Goal: Transaction & Acquisition: Book appointment/travel/reservation

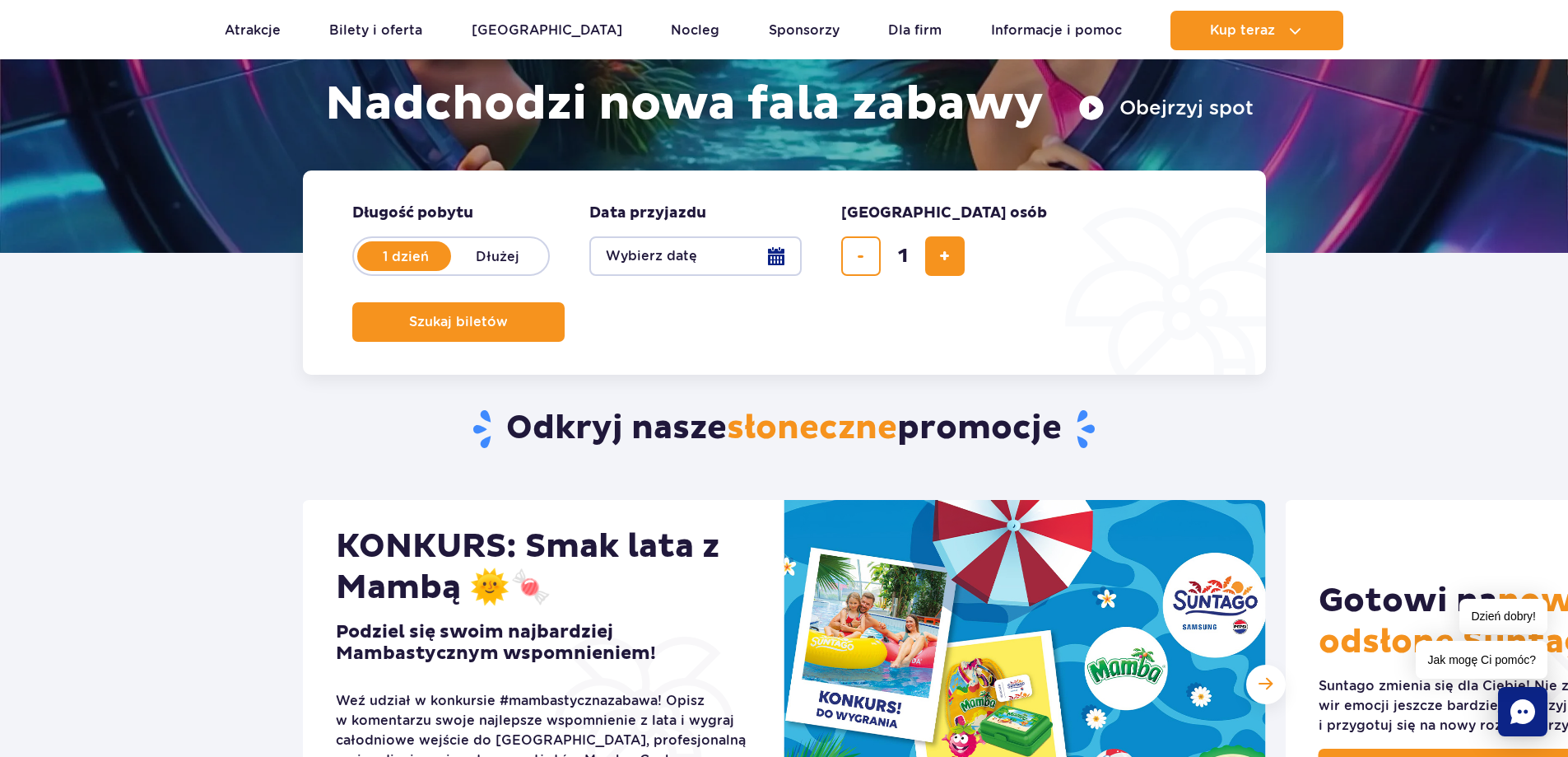
scroll to position [274, 0]
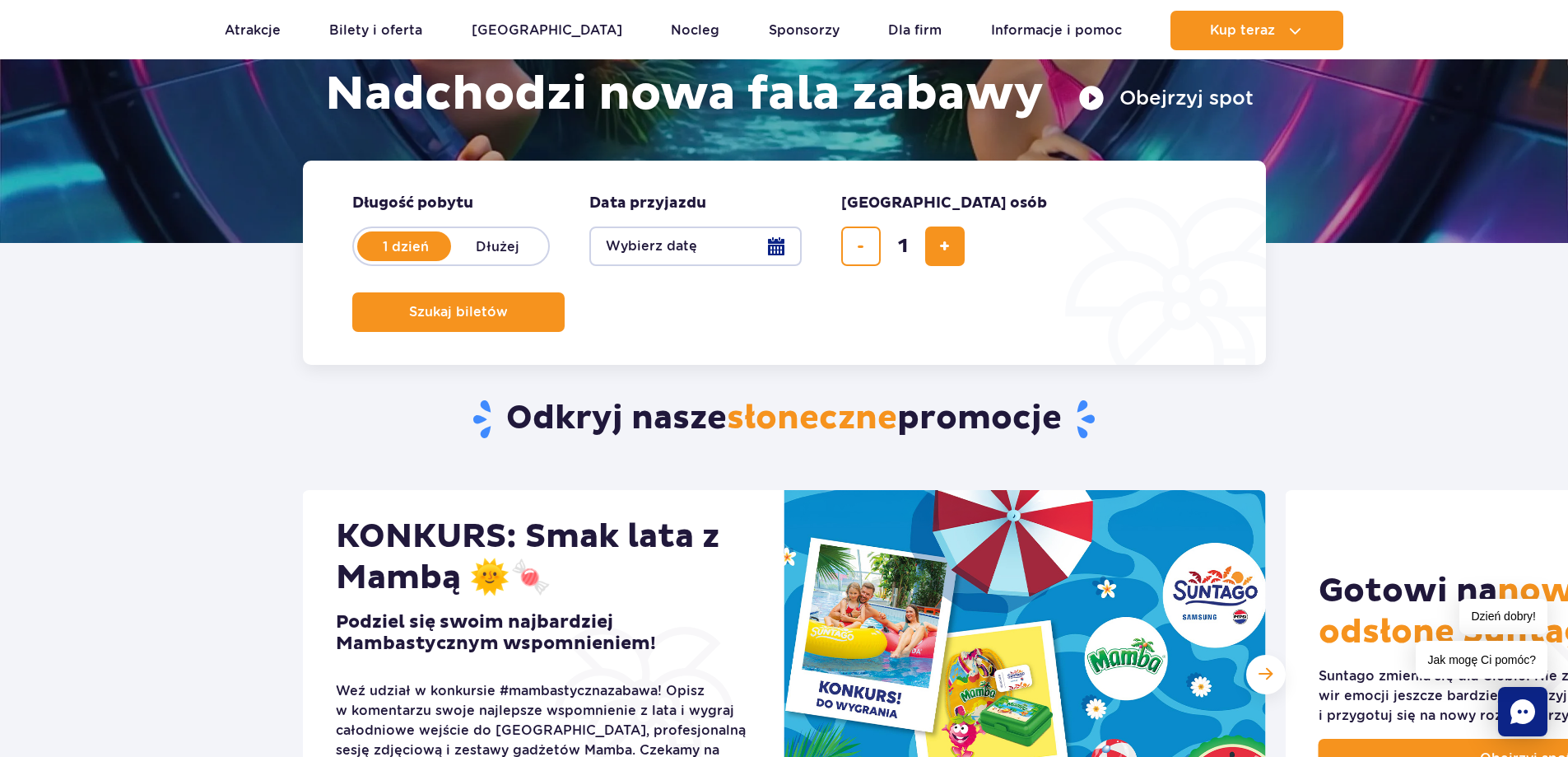
click at [770, 244] on button "Wybierz datę" at bounding box center [695, 246] width 212 height 40
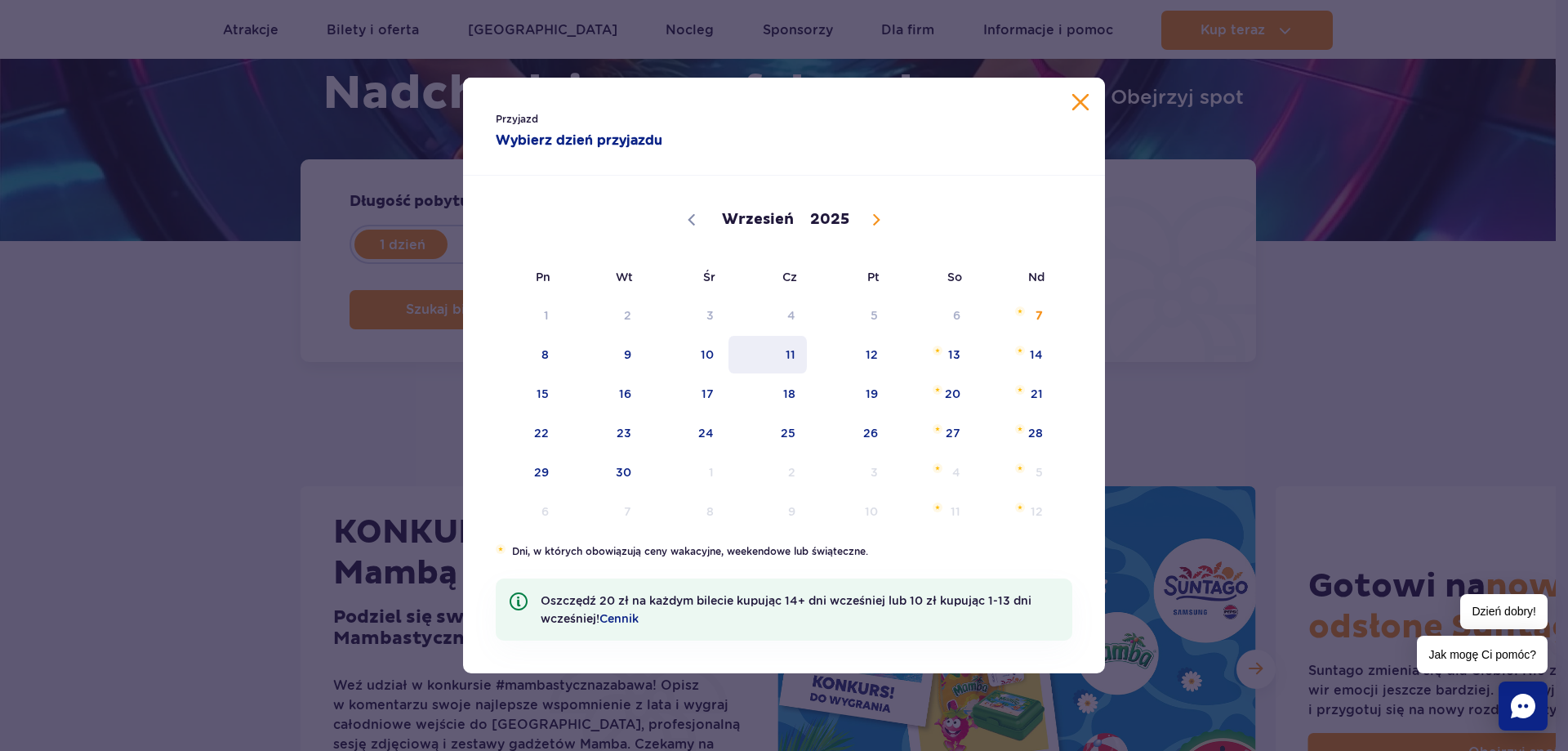
click at [798, 356] on span "11" at bounding box center [768, 355] width 83 height 38
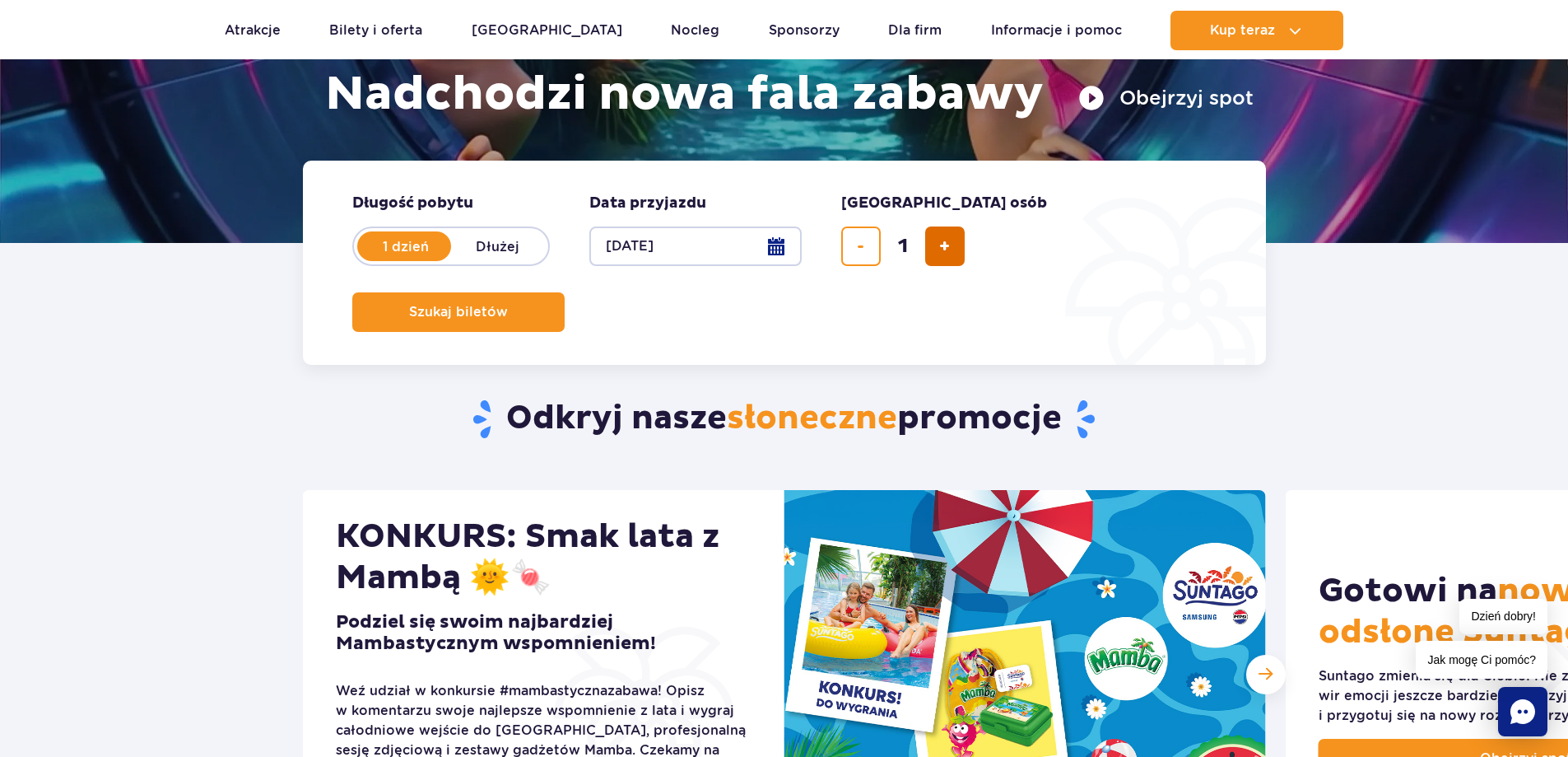
click at [943, 246] on span "dodaj bilet" at bounding box center [945, 246] width 11 height 0
type input "2"
click at [501, 305] on span "Szukaj biletów" at bounding box center [452, 312] width 99 height 15
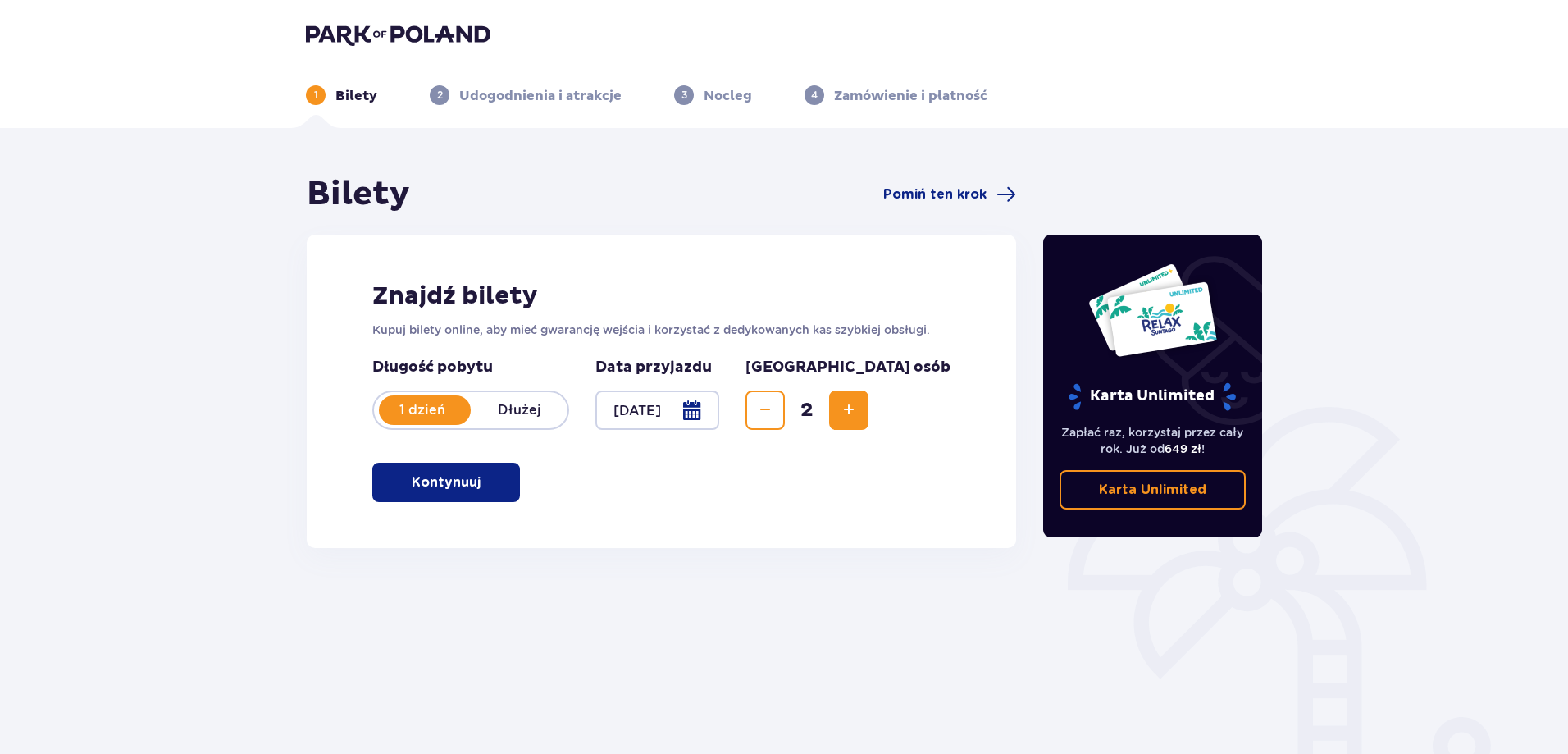
click at [479, 476] on span "button" at bounding box center [484, 482] width 20 height 20
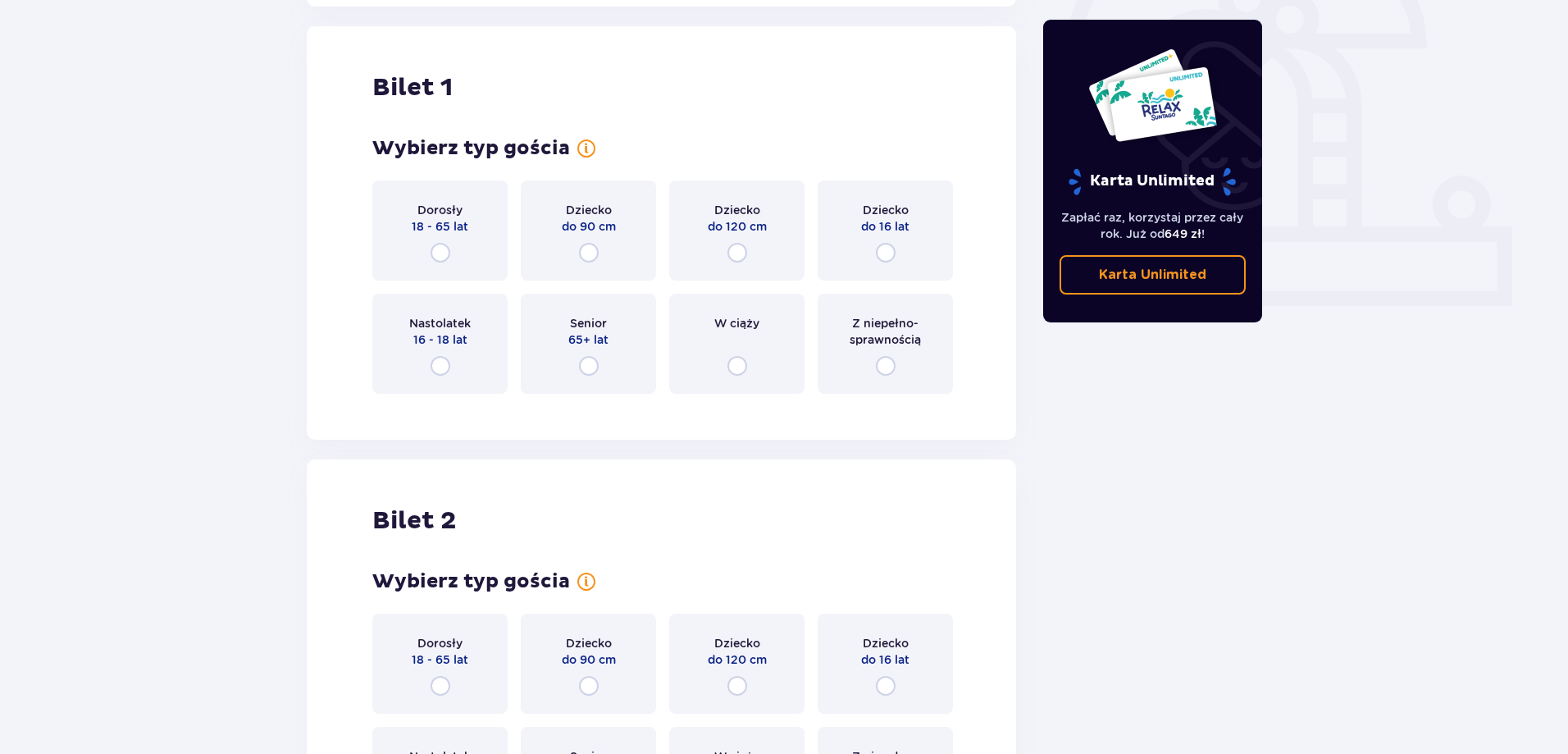
scroll to position [548, 0]
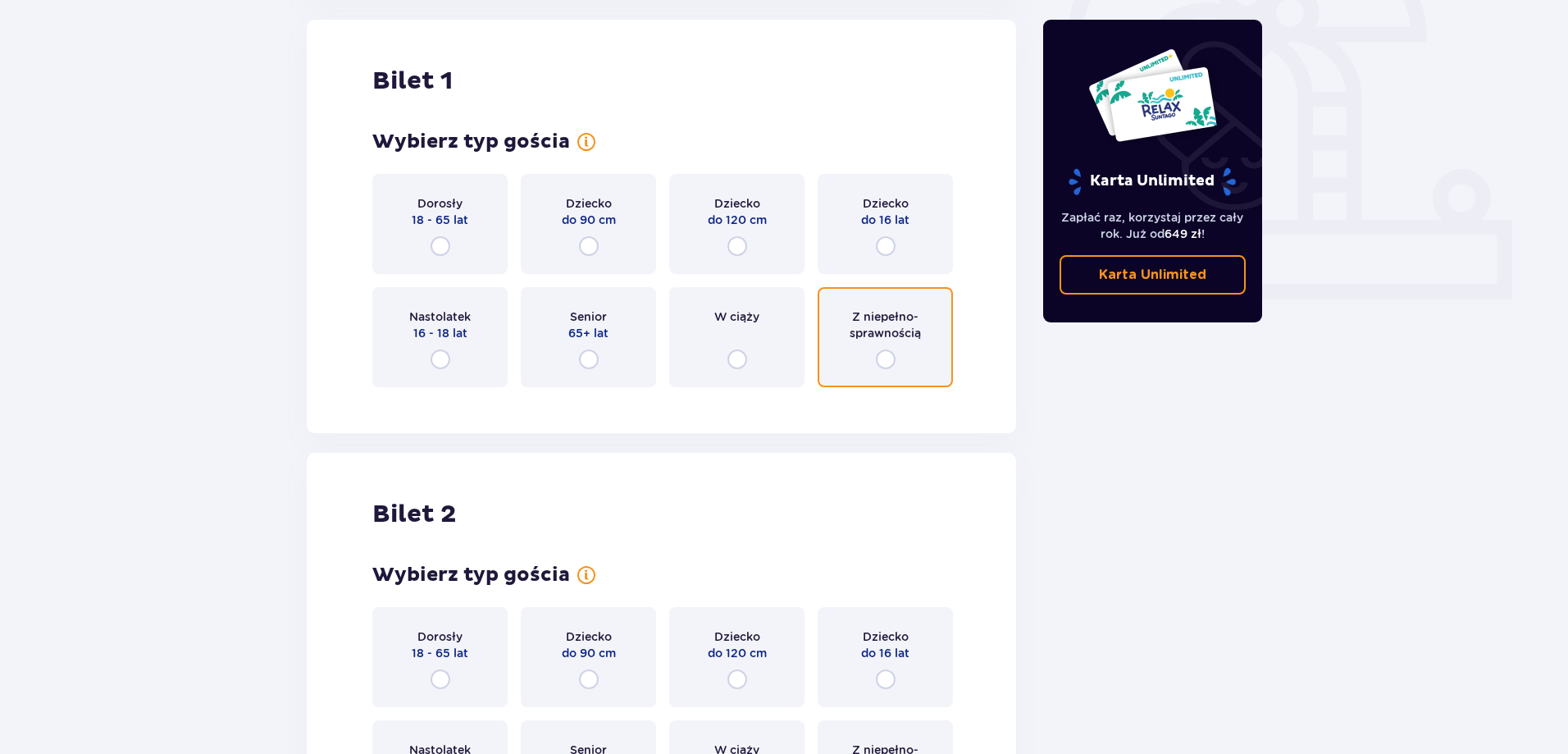
click at [890, 364] on input "radio" at bounding box center [886, 359] width 20 height 20
radio input "true"
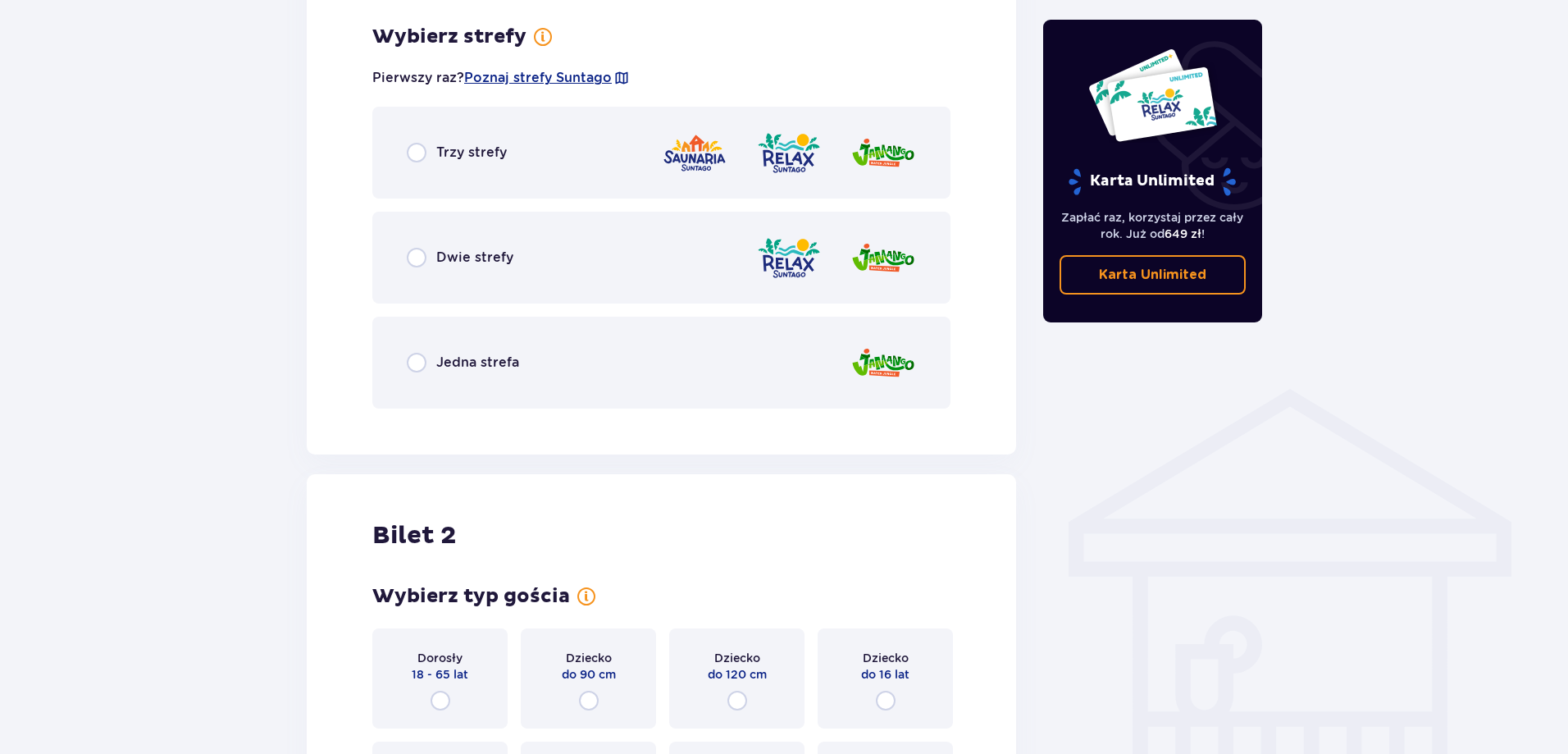
scroll to position [947, 0]
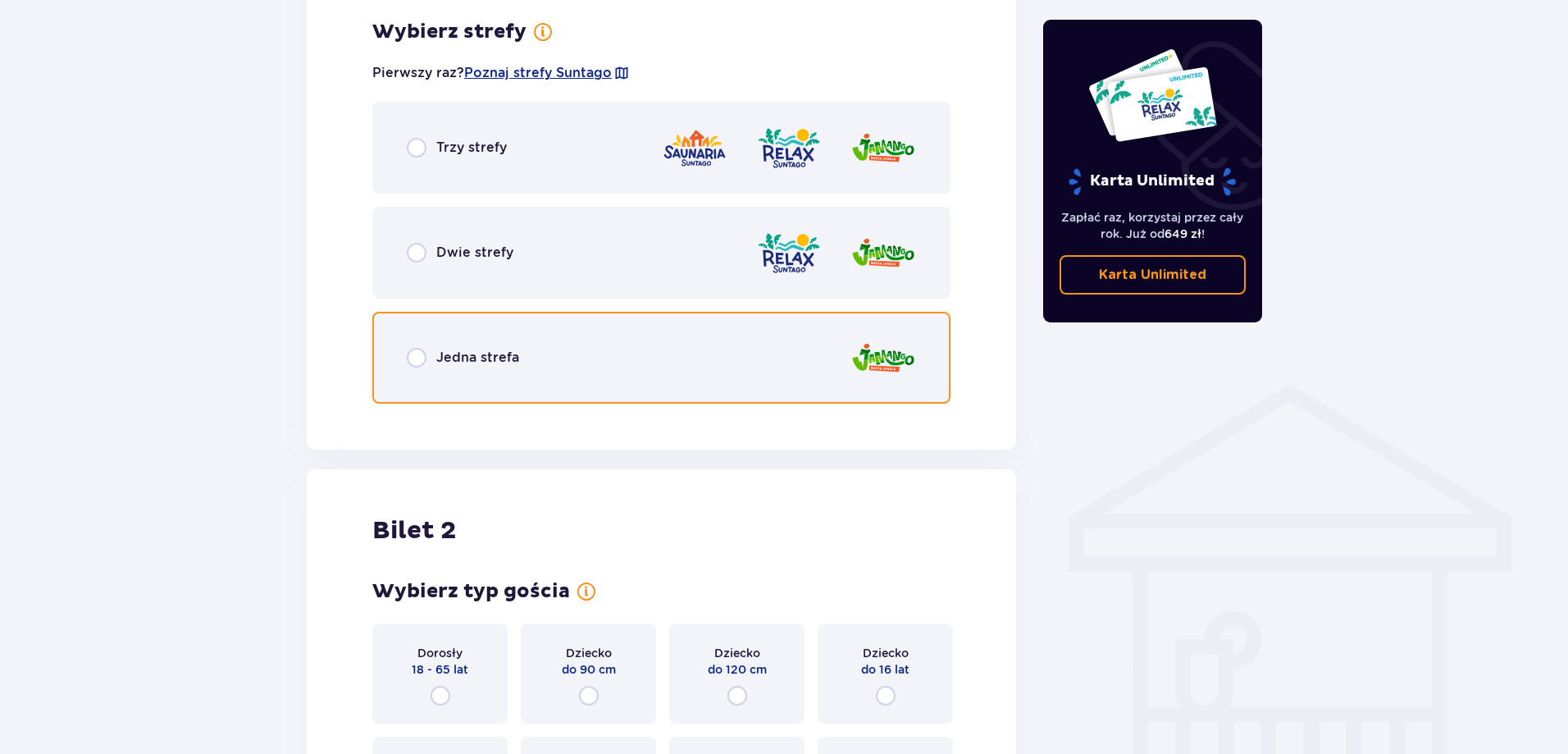
click at [412, 356] on input "radio" at bounding box center [417, 358] width 20 height 20
radio input "true"
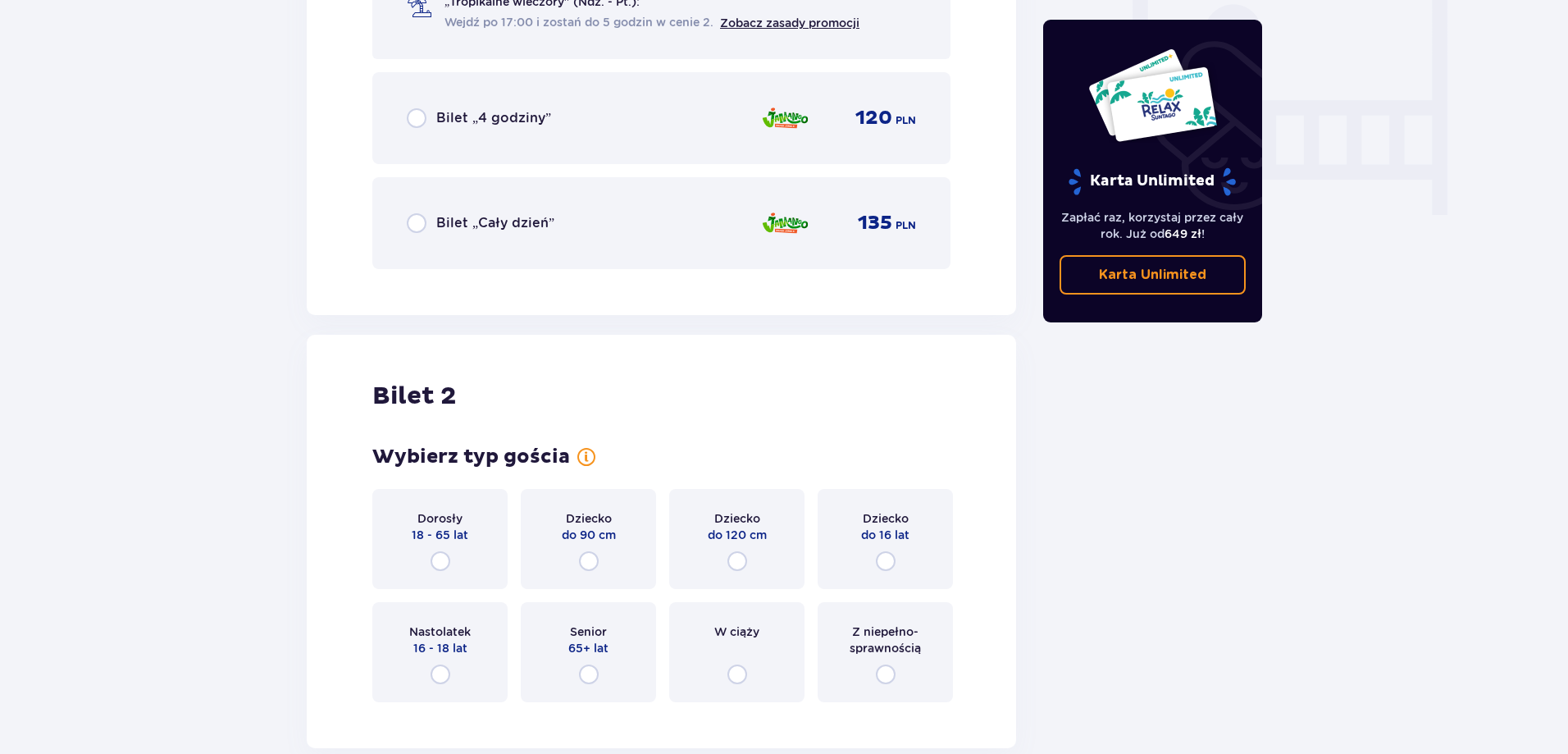
scroll to position [1640, 0]
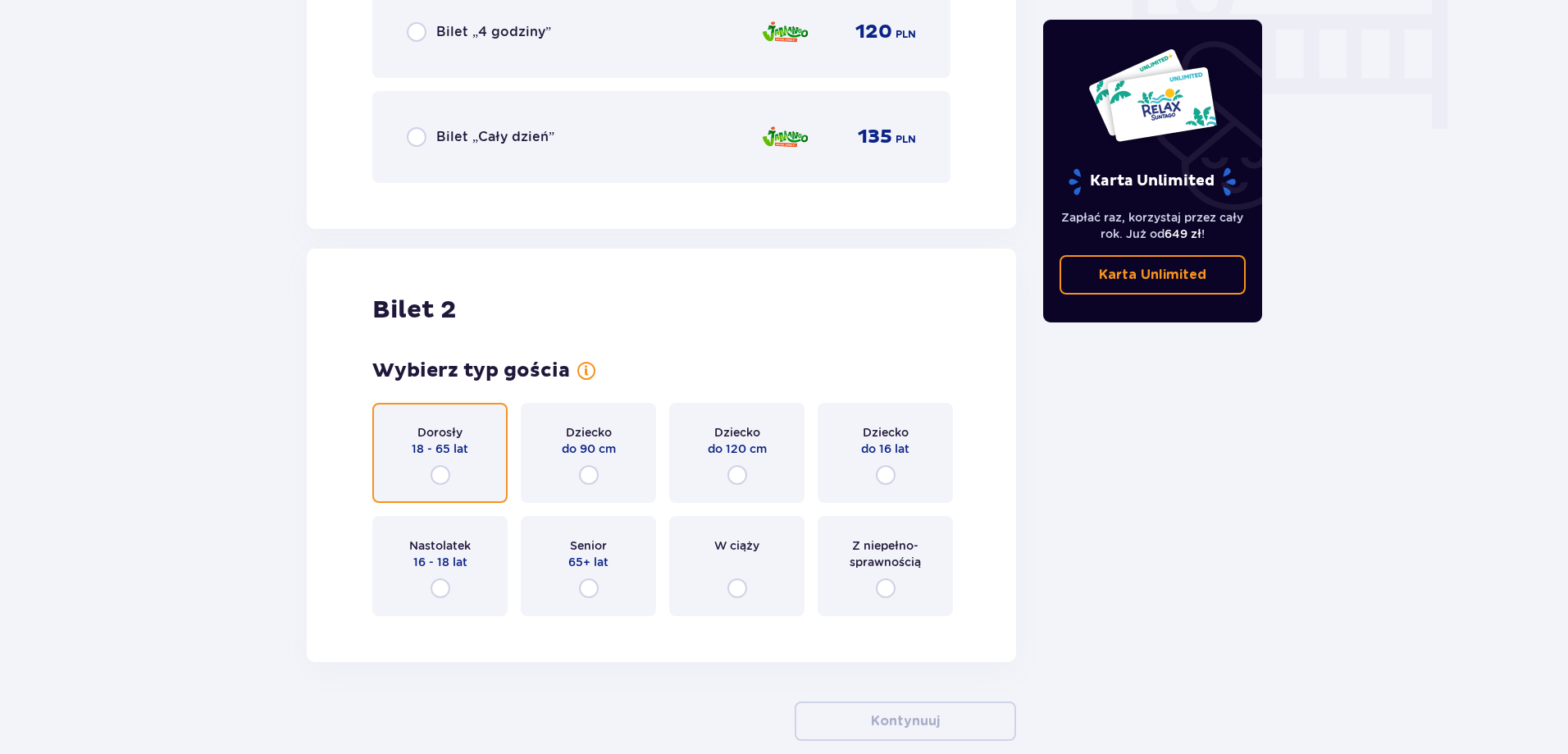
click at [436, 470] on input "radio" at bounding box center [440, 475] width 20 height 20
radio input "true"
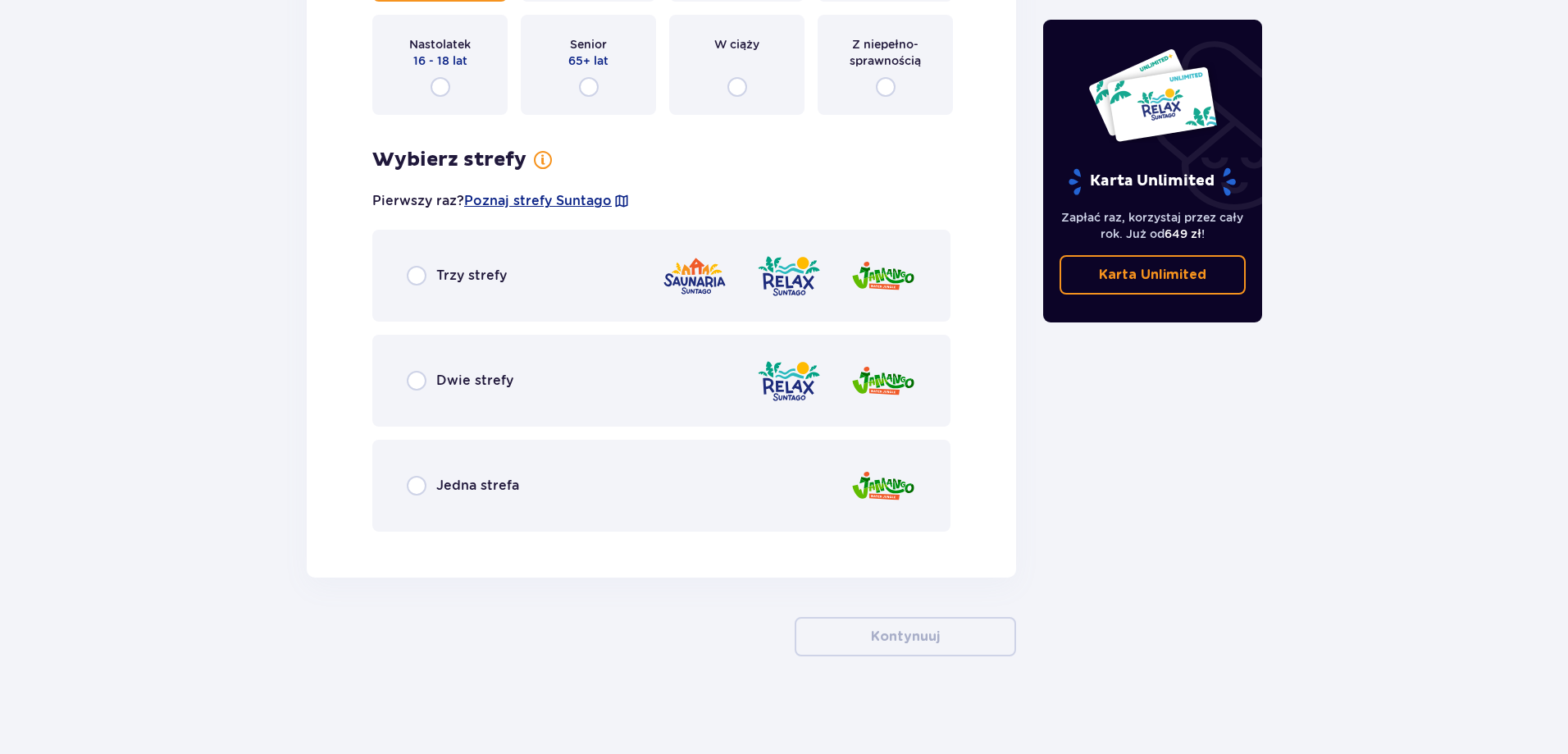
scroll to position [2142, 0]
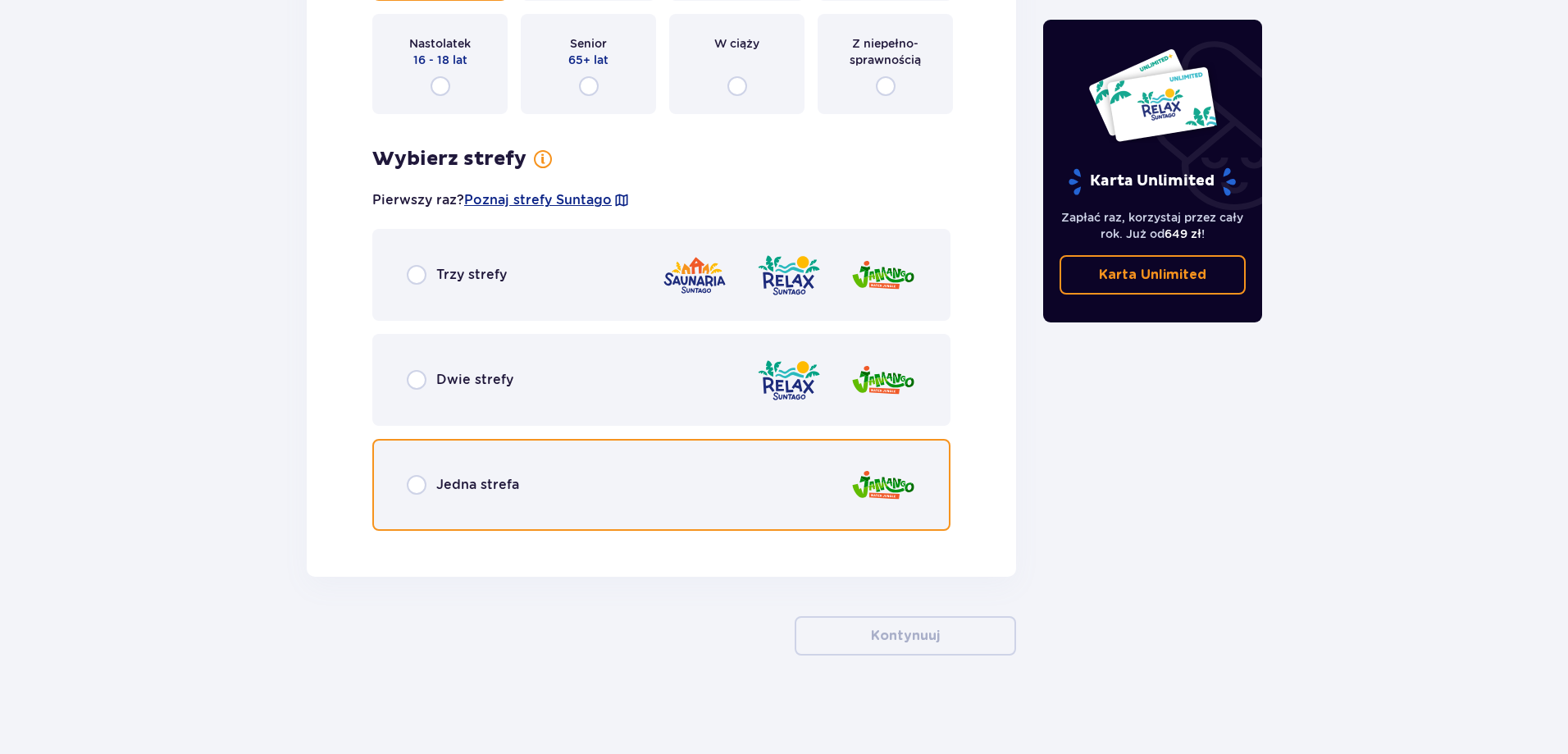
click at [419, 485] on input "radio" at bounding box center [417, 485] width 20 height 20
radio input "true"
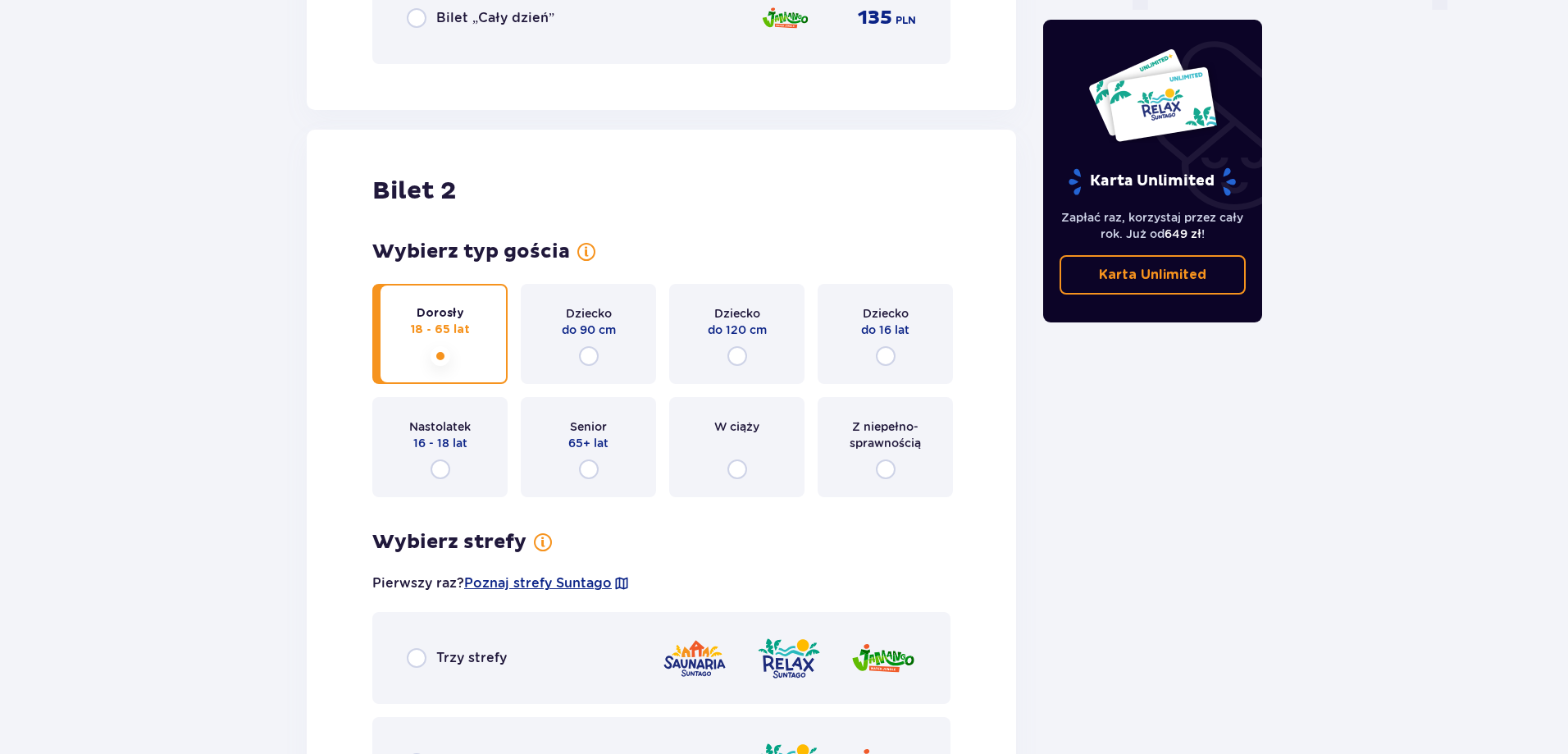
scroll to position [1794, 0]
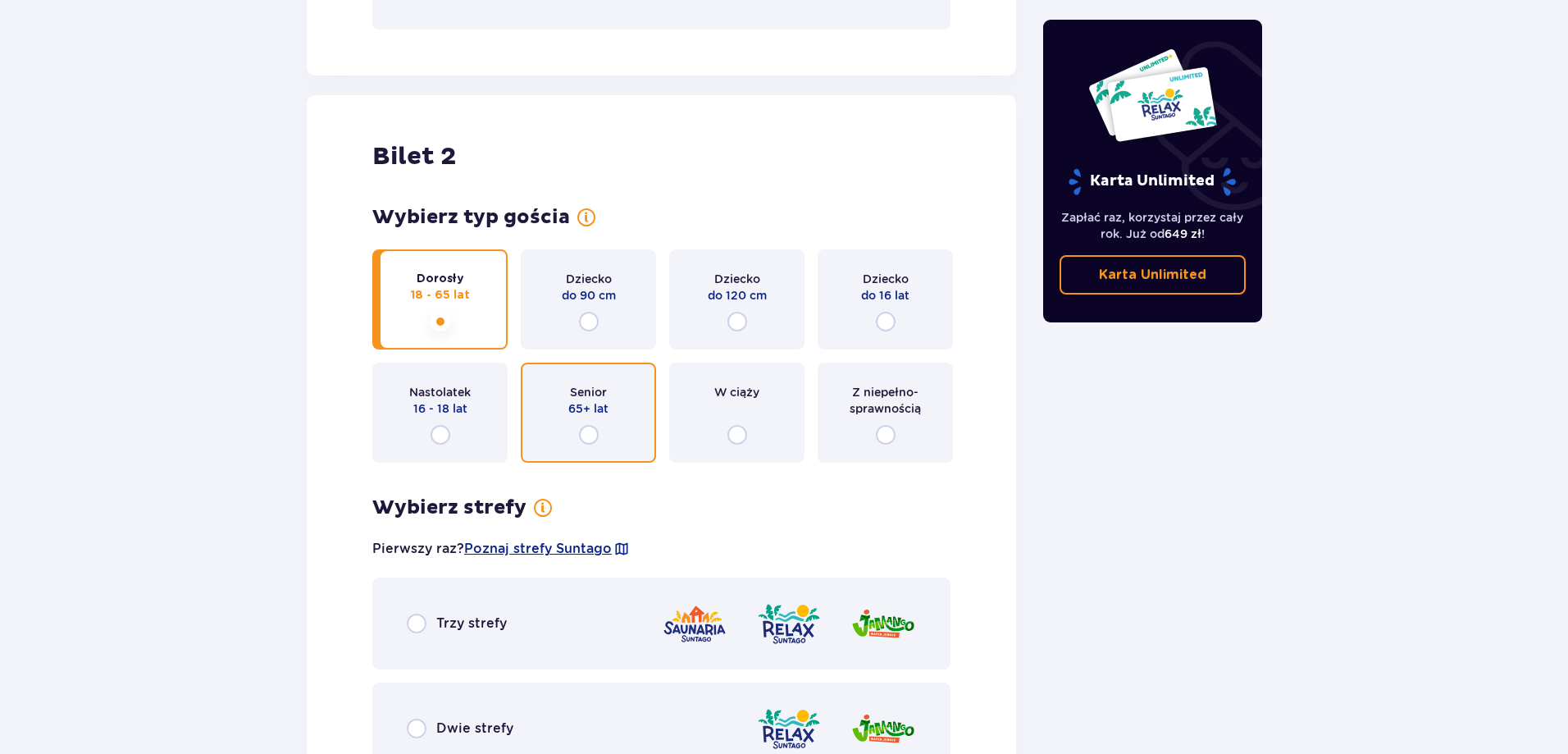
click at [592, 429] on input "radio" at bounding box center [589, 435] width 20 height 20
radio input "true"
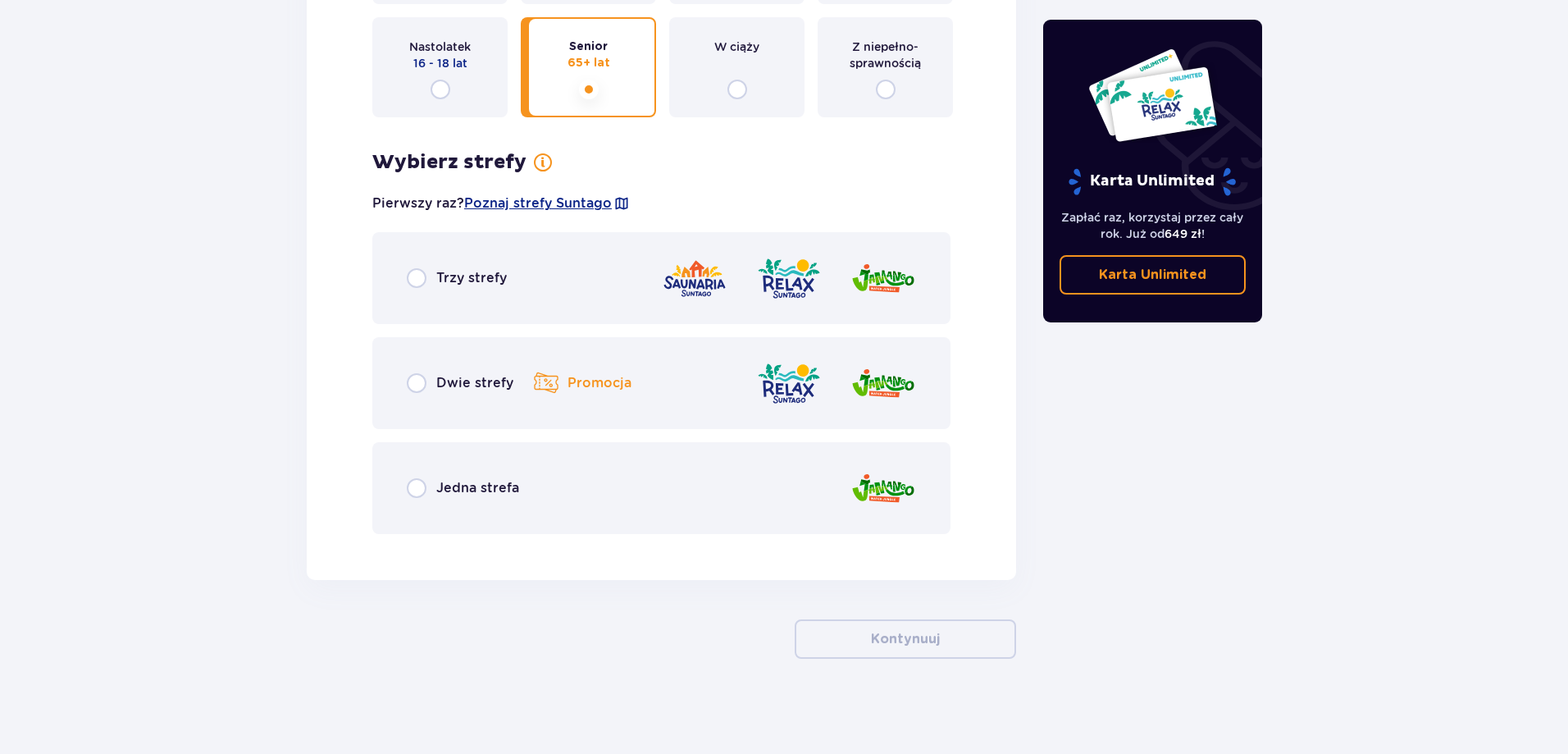
scroll to position [2142, 0]
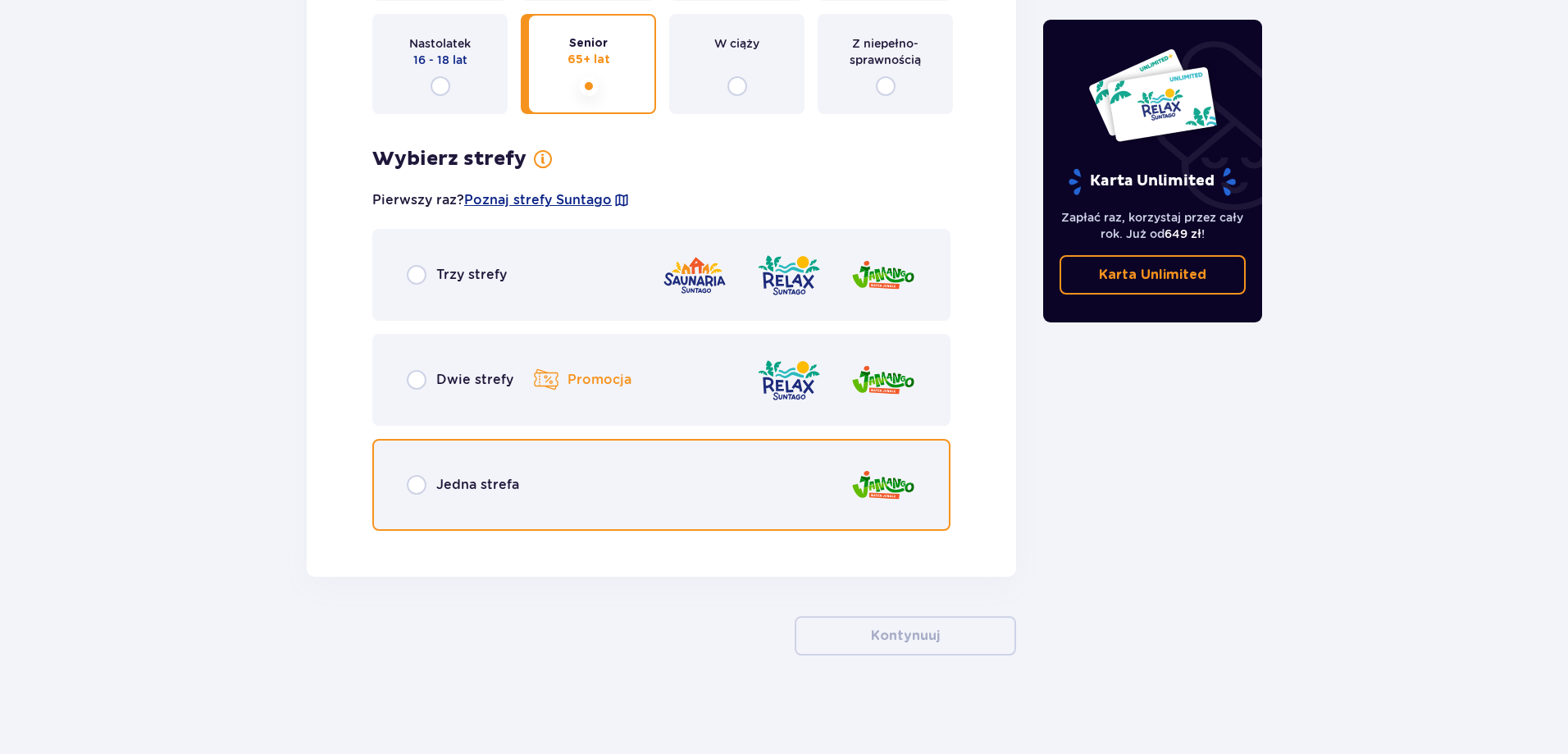
click at [420, 479] on input "radio" at bounding box center [417, 485] width 20 height 20
radio input "true"
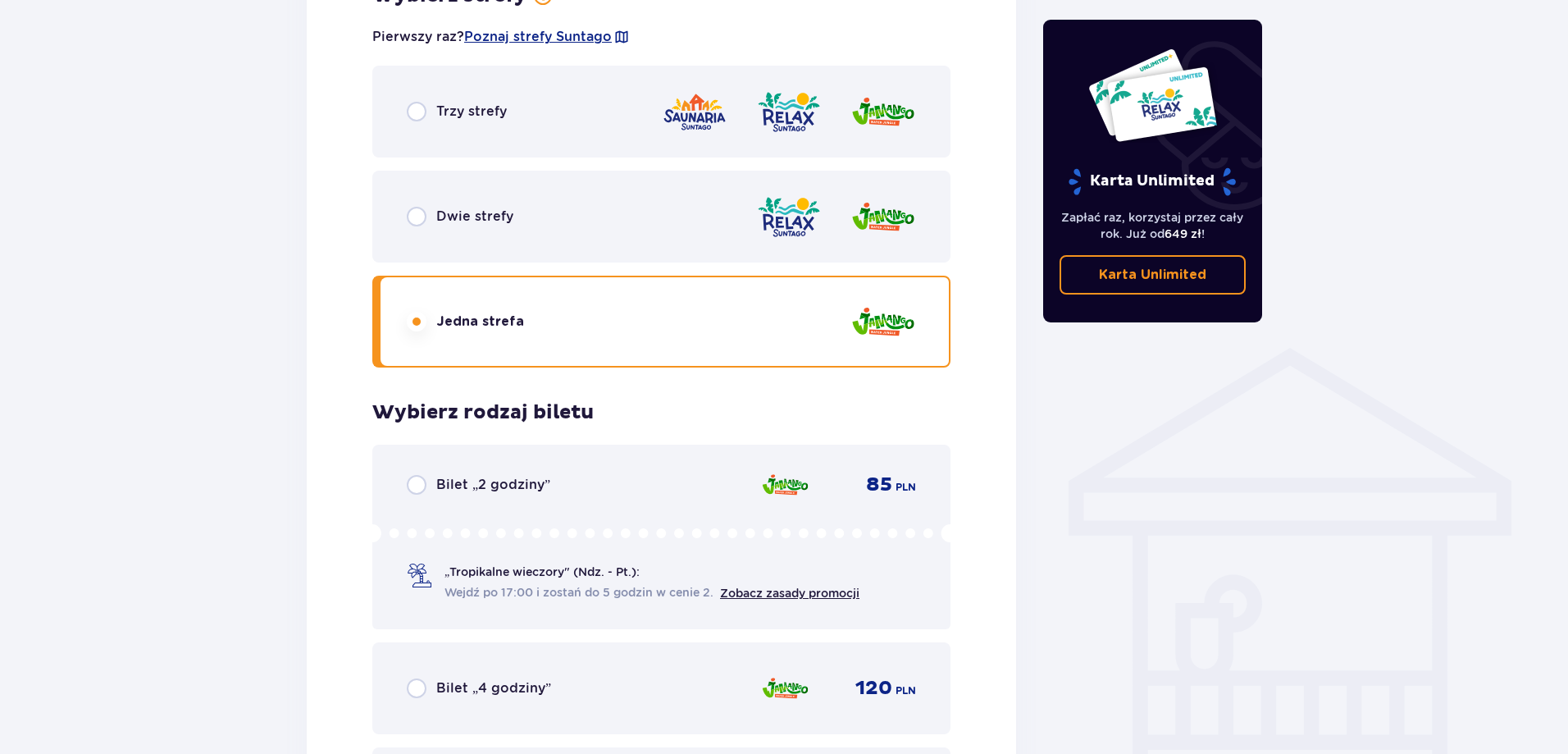
scroll to position [974, 0]
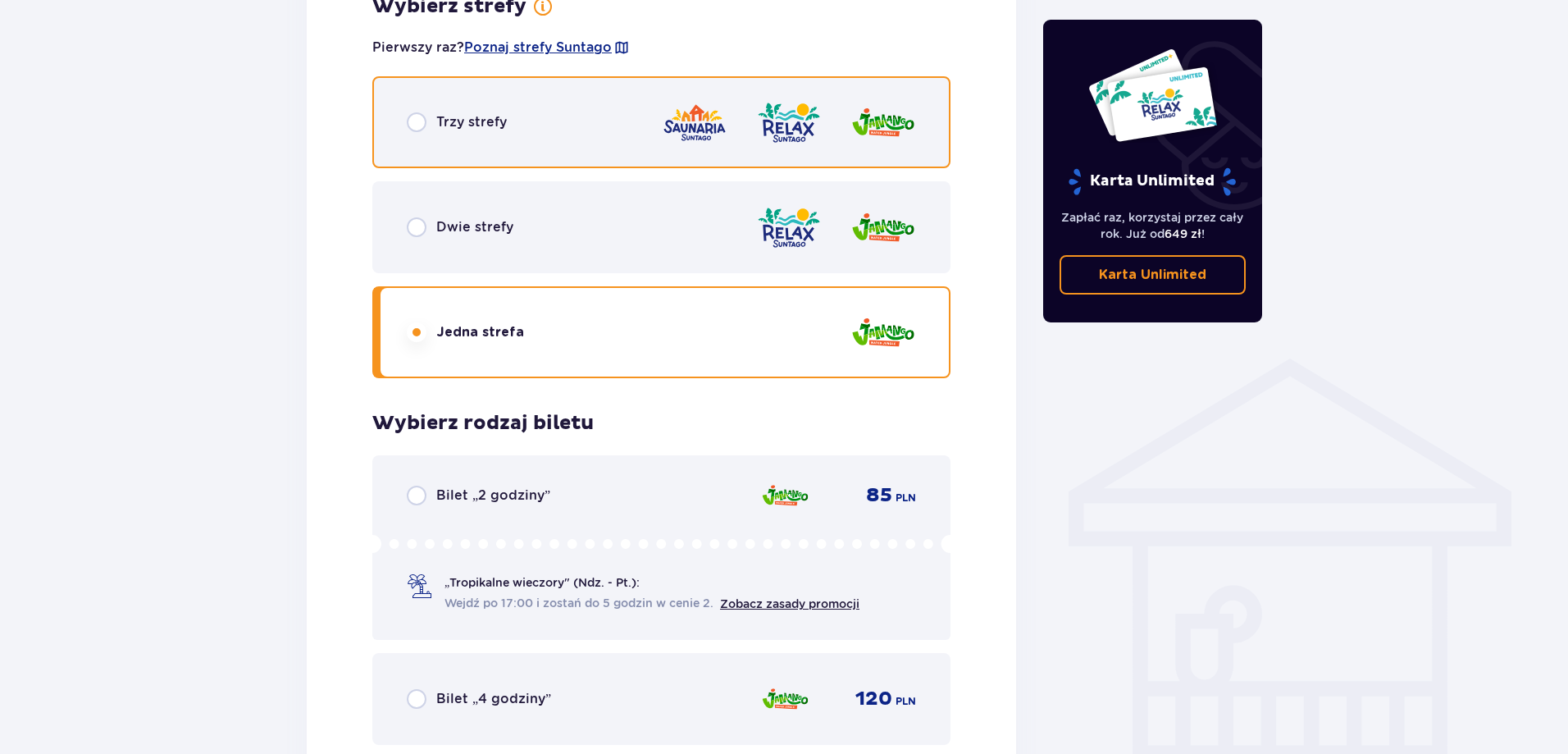
click at [417, 123] on input "radio" at bounding box center [417, 122] width 20 height 20
radio input "true"
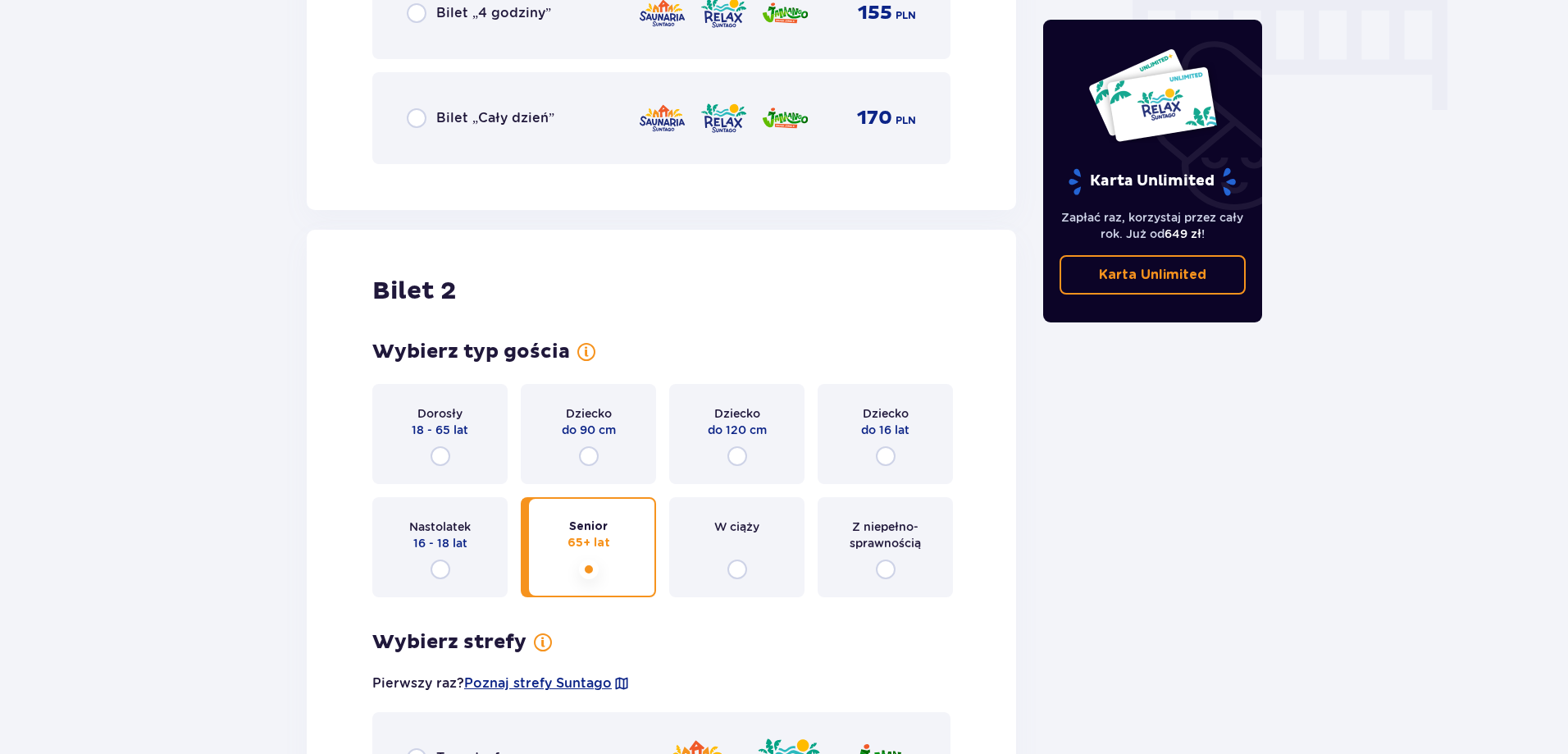
scroll to position [1911, 0]
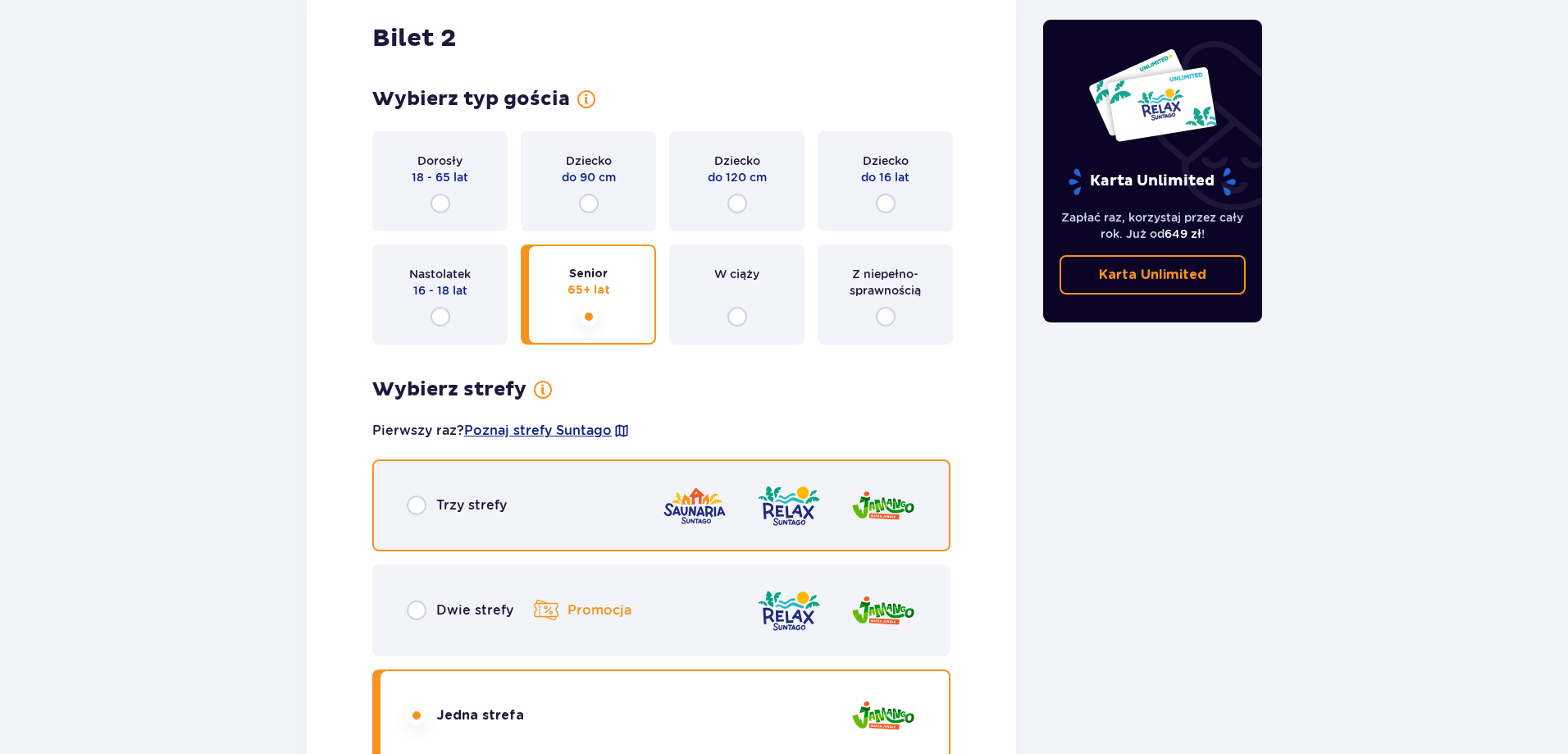
click at [422, 504] on input "radio" at bounding box center [417, 505] width 20 height 20
radio input "true"
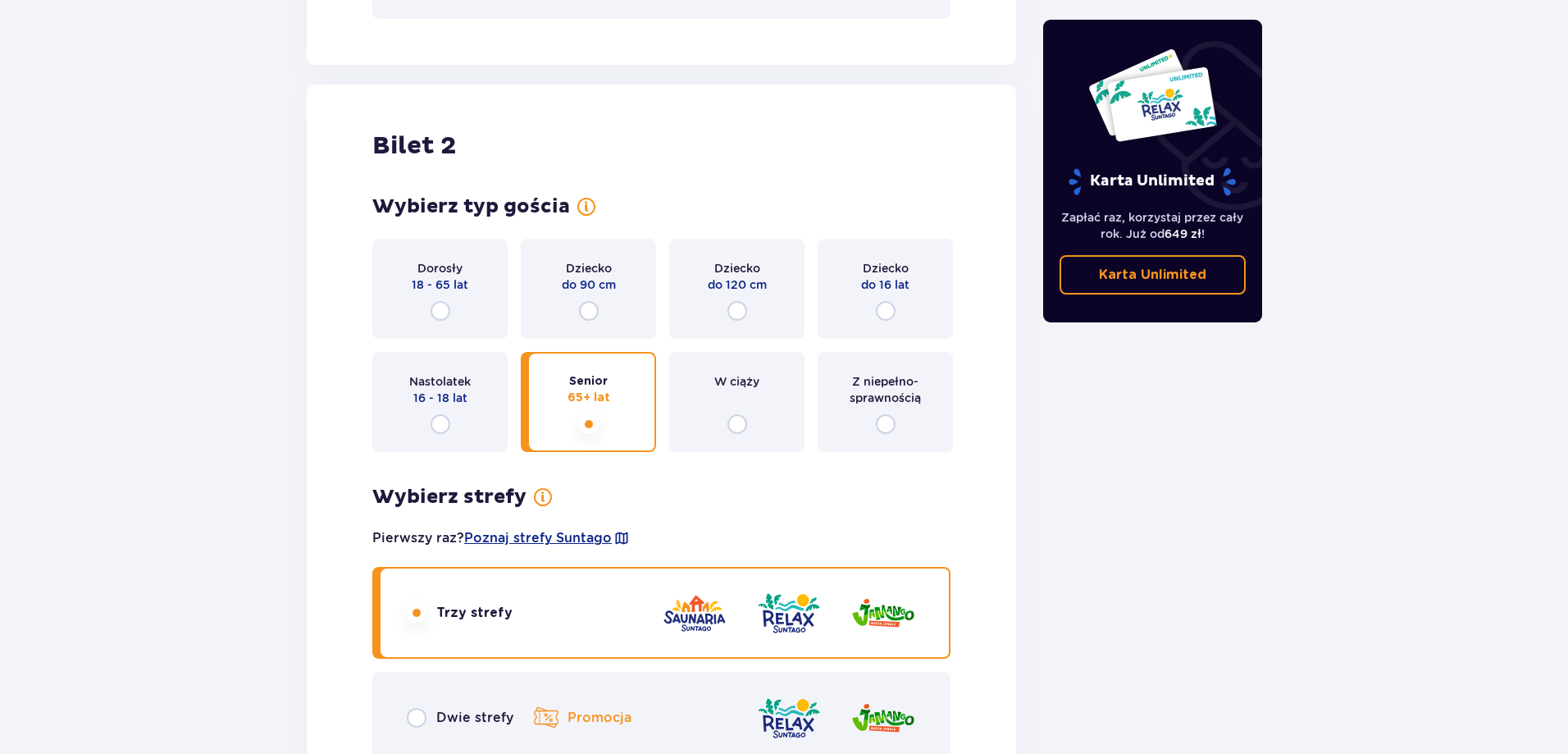
scroll to position [1794, 0]
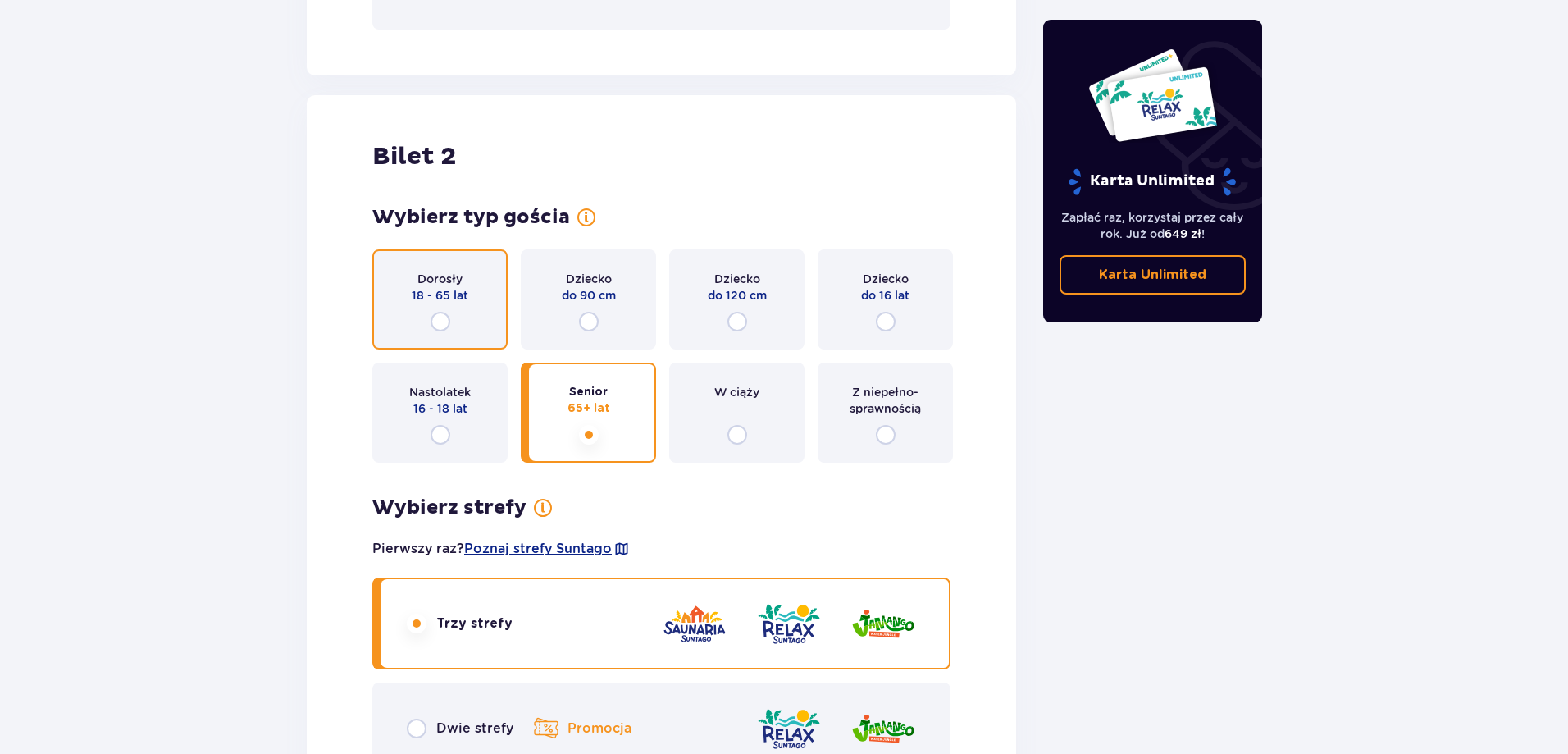
click at [445, 319] on input "radio" at bounding box center [440, 322] width 20 height 20
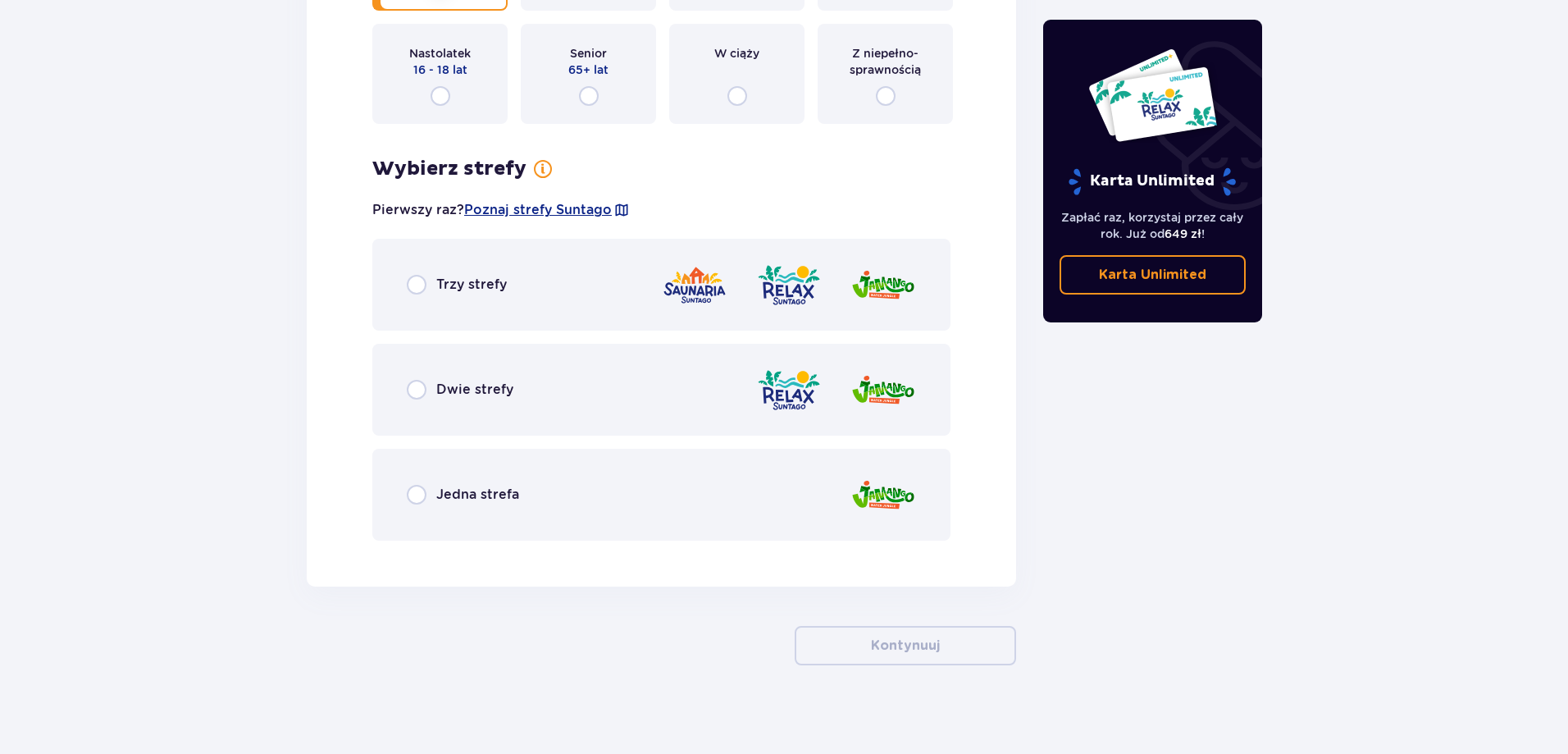
scroll to position [2142, 0]
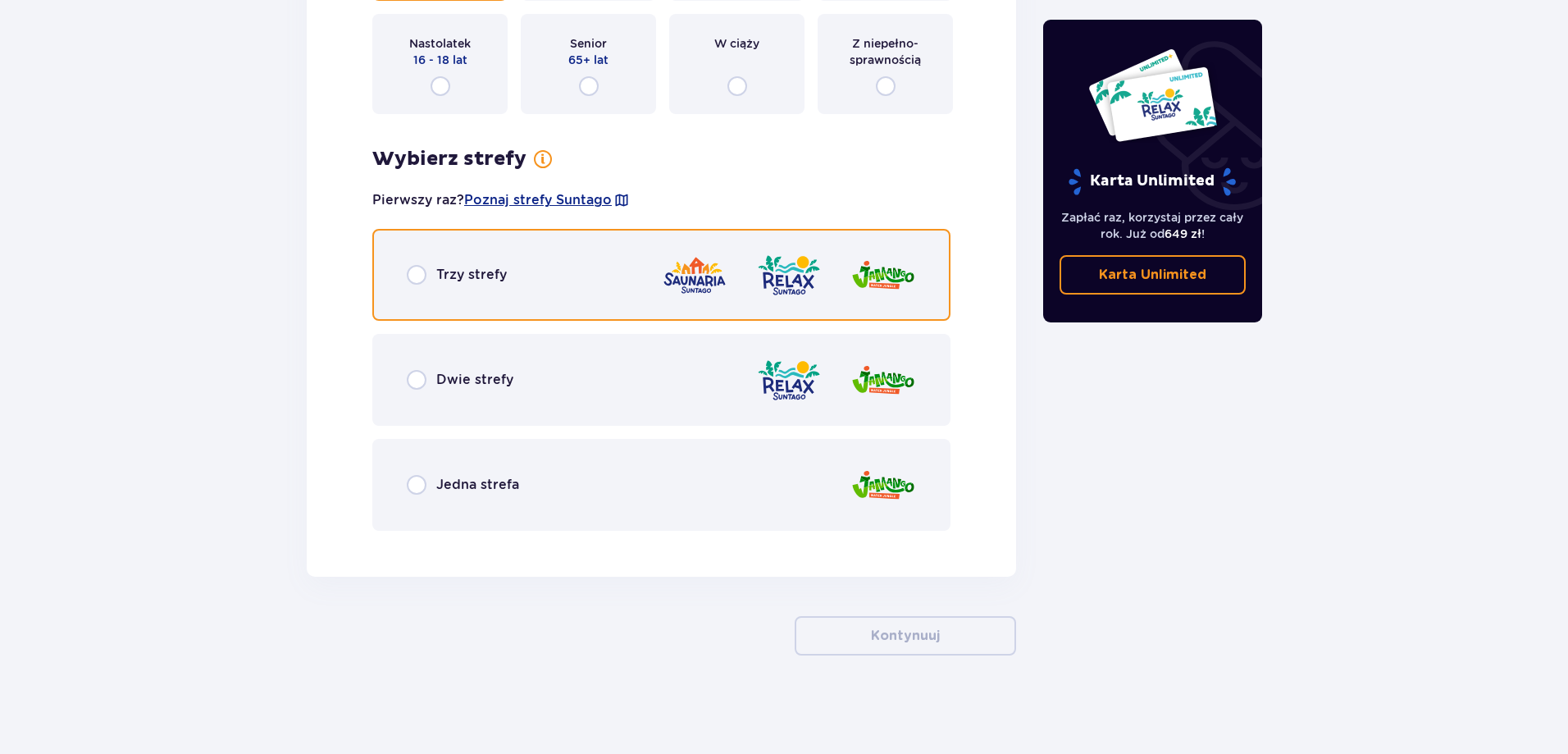
click at [419, 269] on input "radio" at bounding box center [417, 275] width 20 height 20
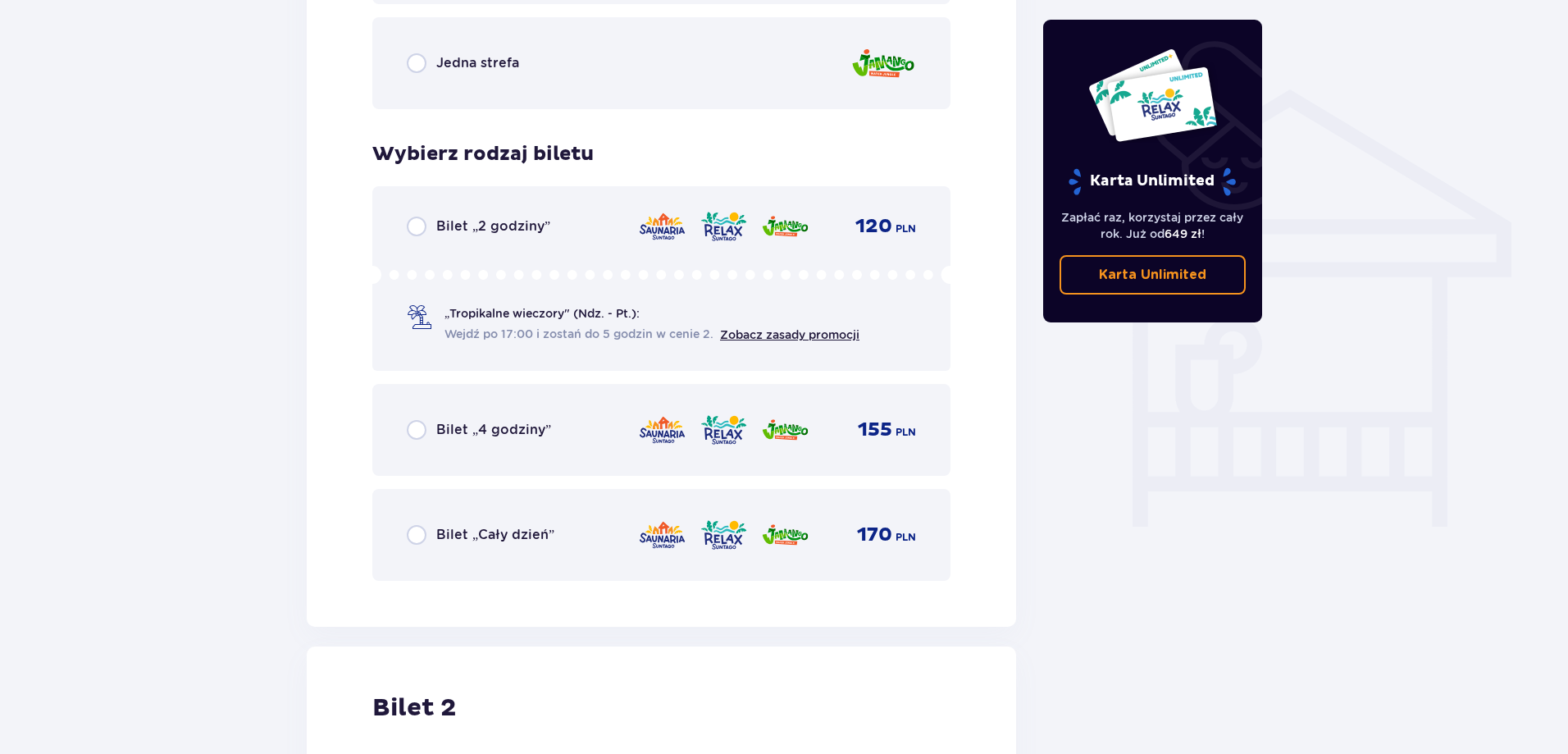
scroll to position [1247, 0]
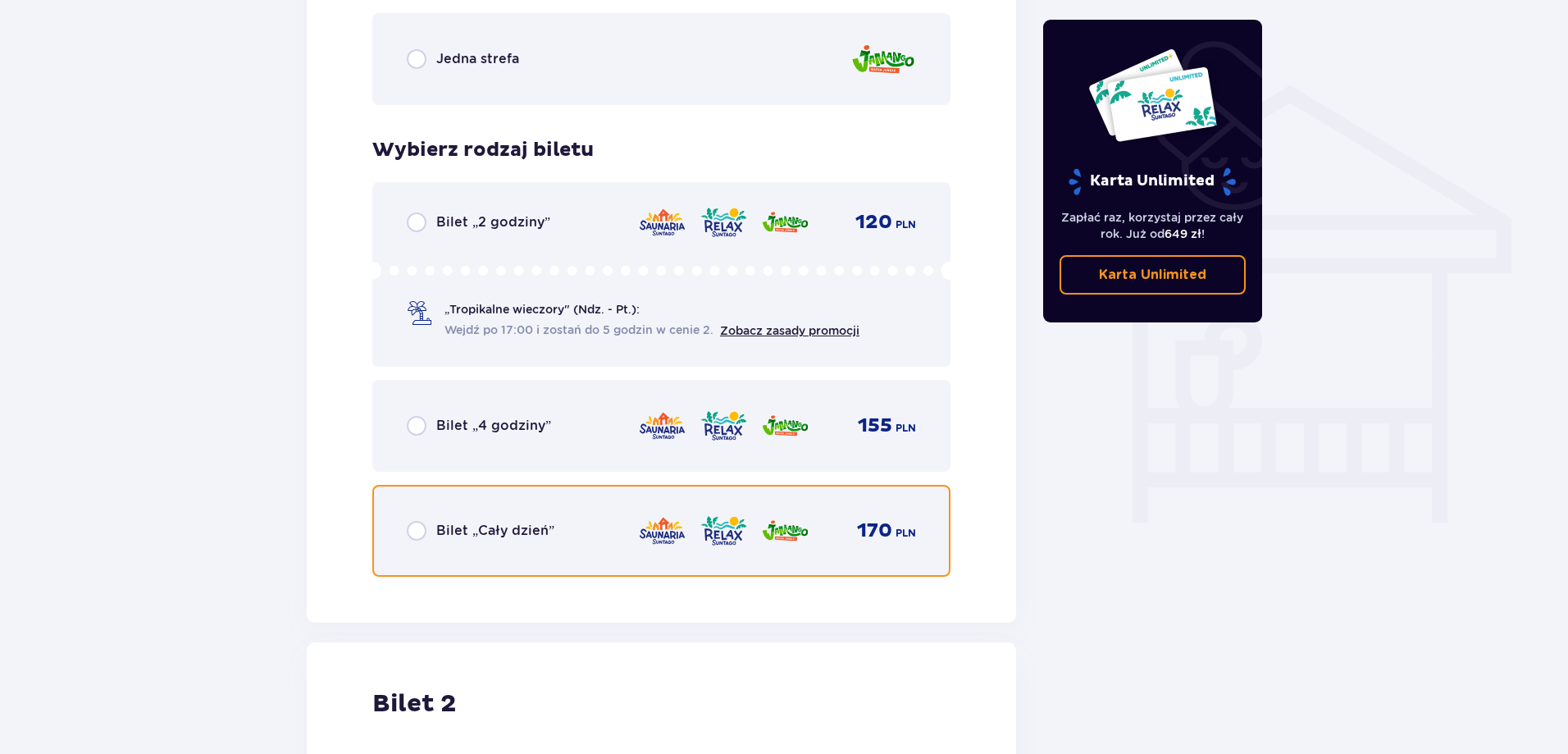
click at [410, 530] on input "radio" at bounding box center [417, 531] width 20 height 20
radio input "true"
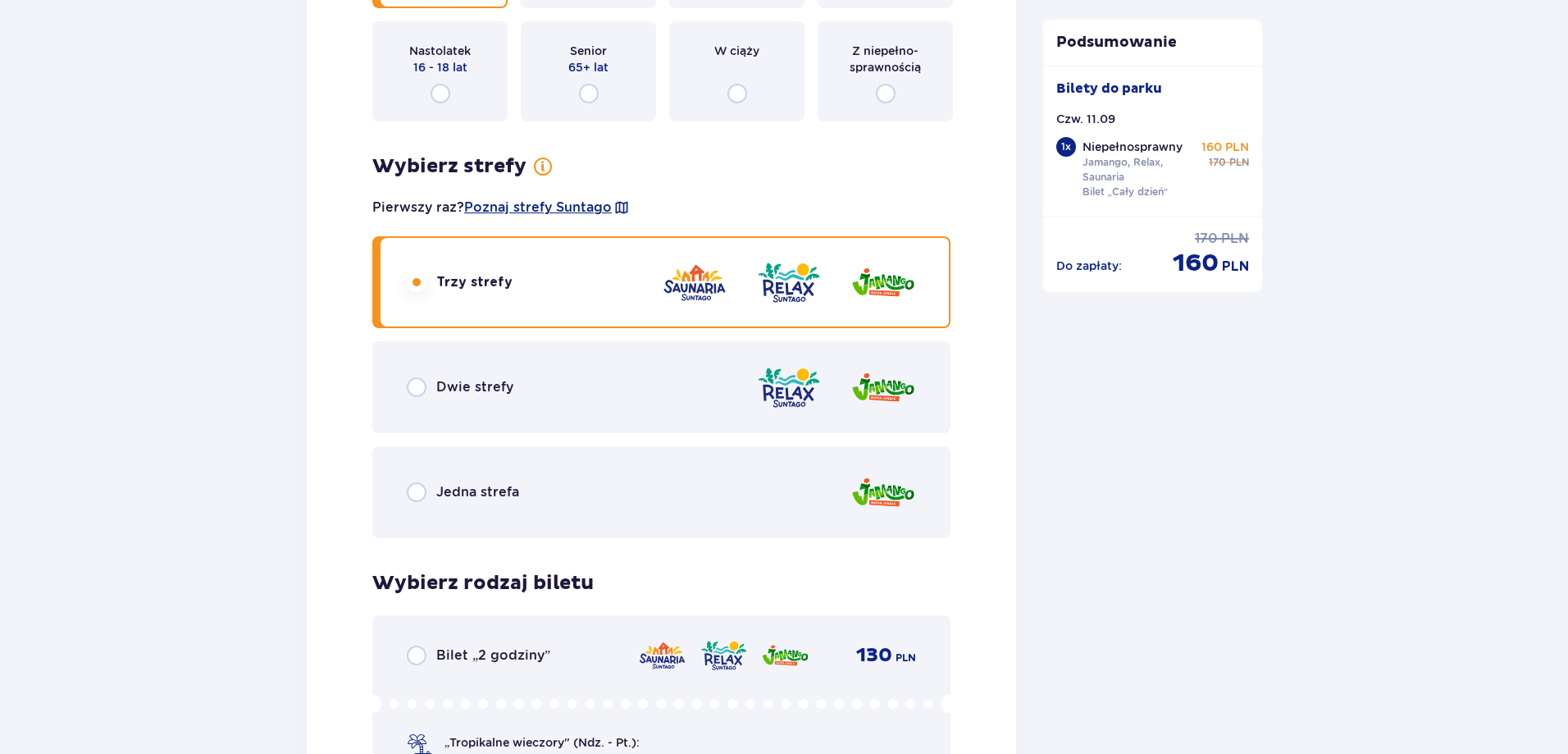
scroll to position [2142, 0]
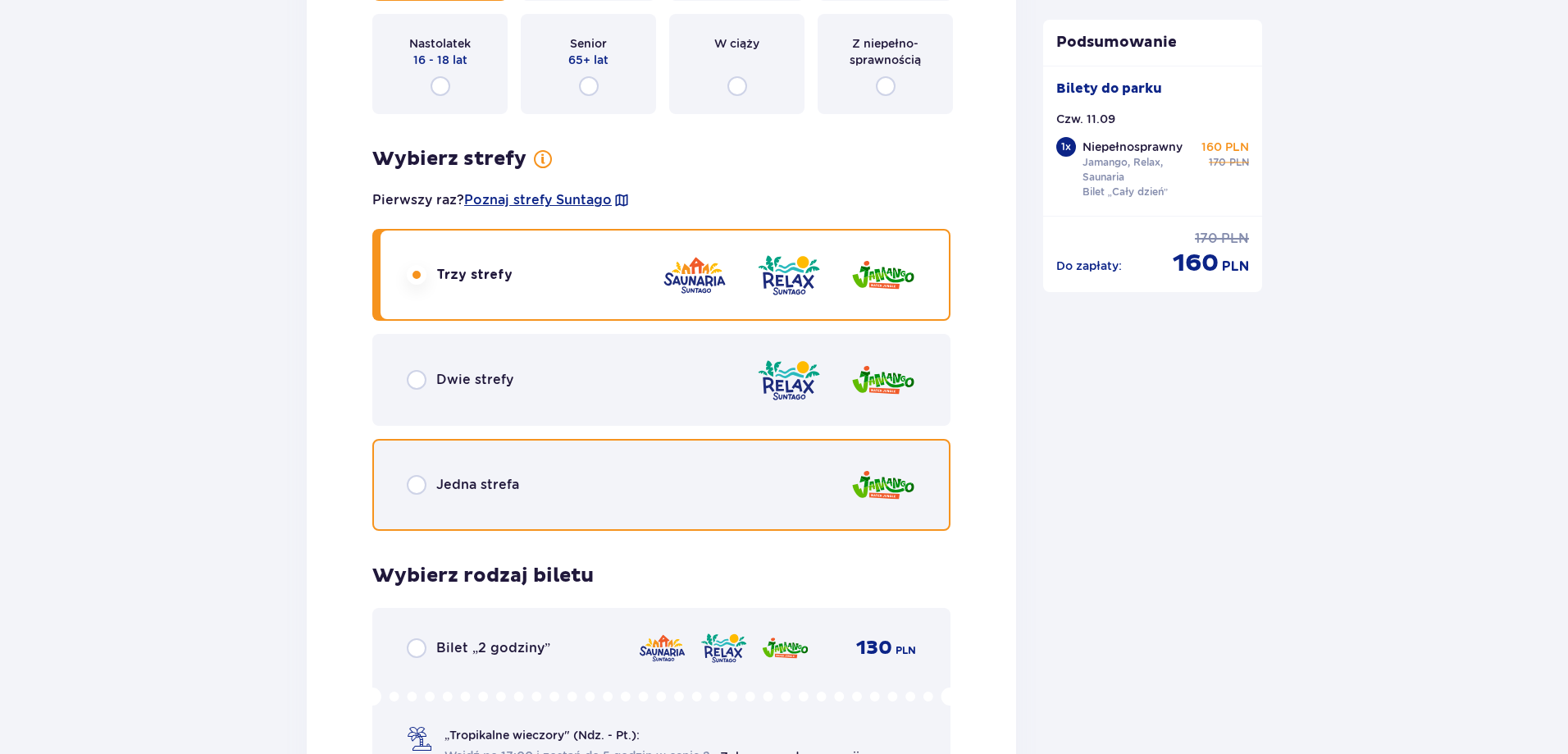
click at [419, 483] on input "radio" at bounding box center [417, 485] width 20 height 20
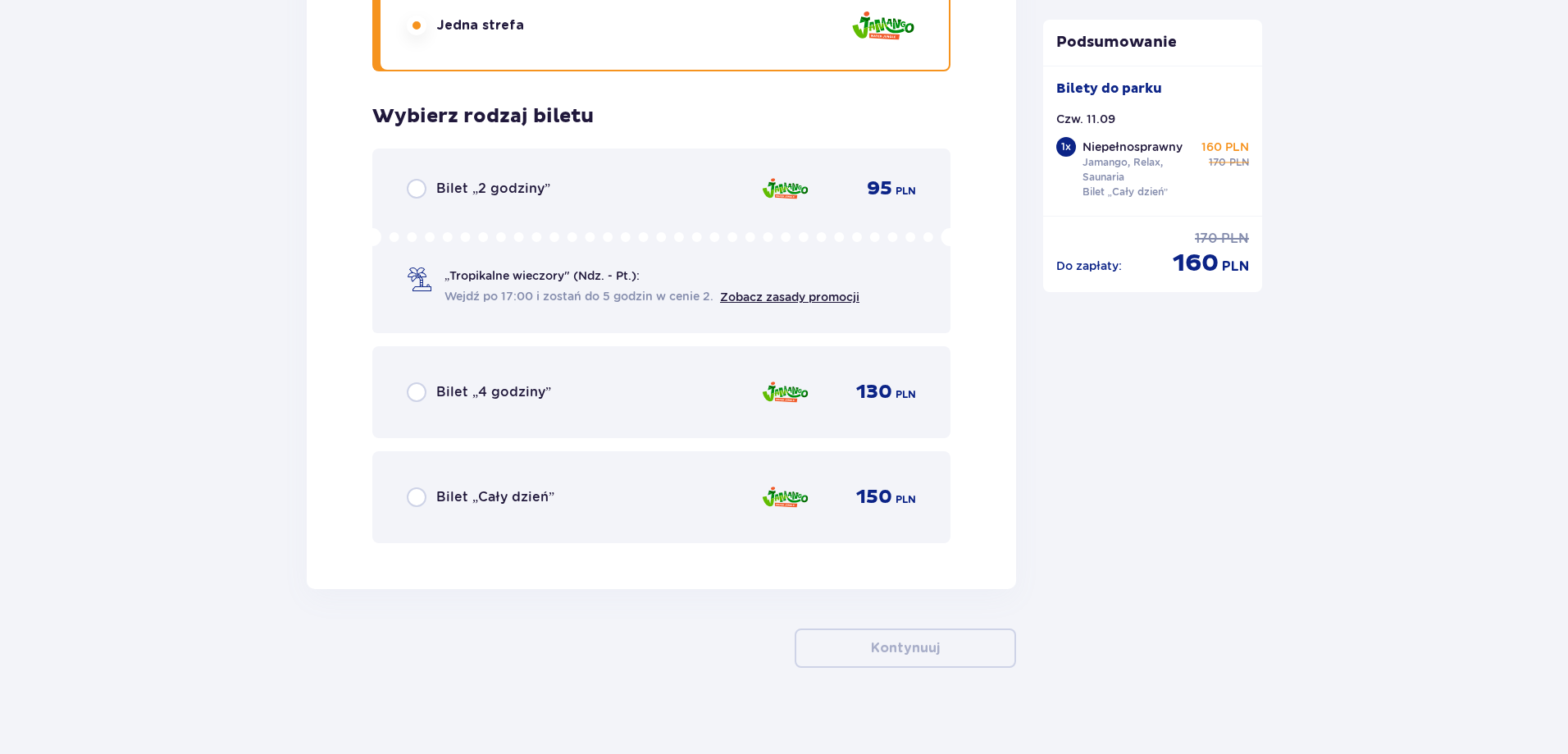
scroll to position [2614, 0]
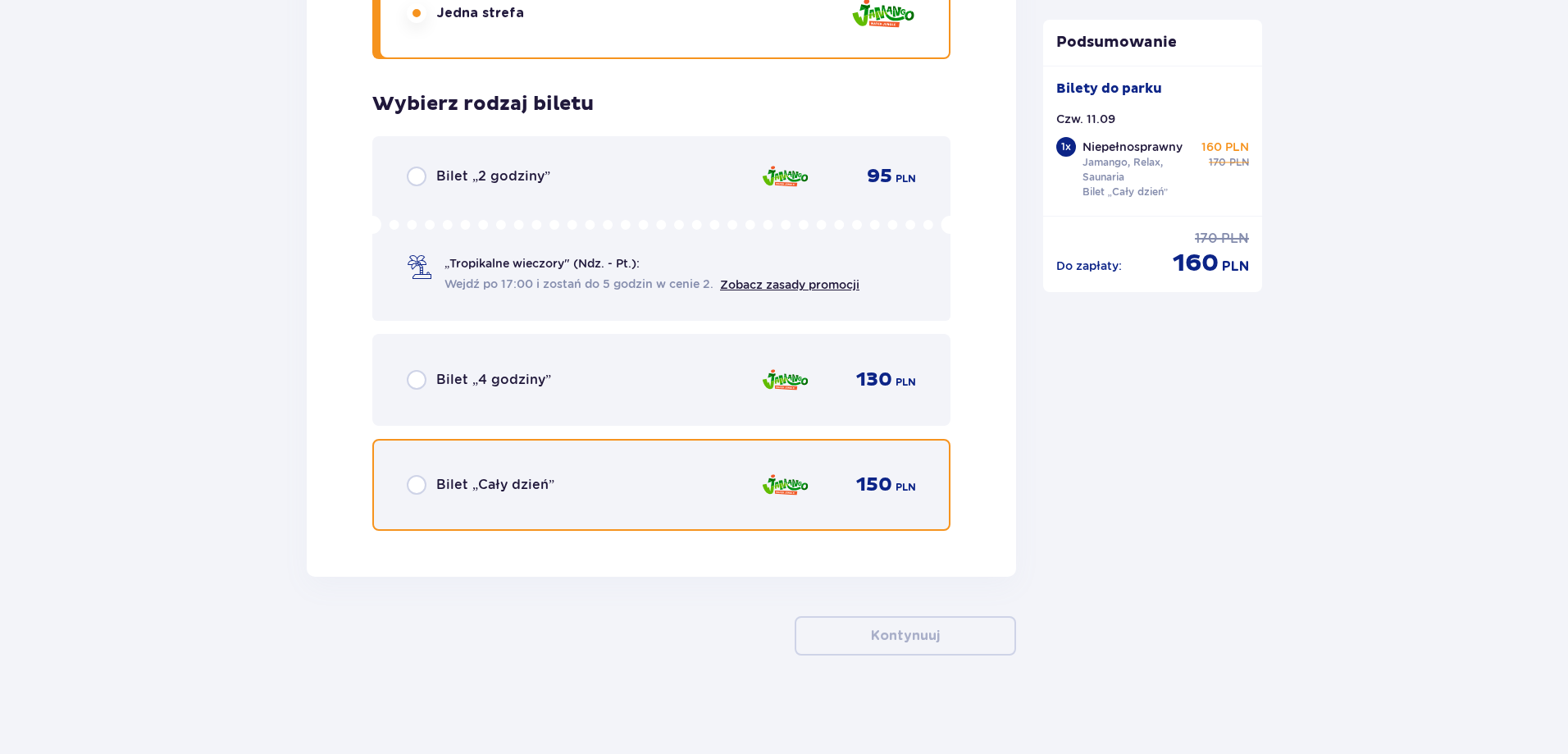
click at [411, 486] on input "radio" at bounding box center [417, 485] width 20 height 20
radio input "true"
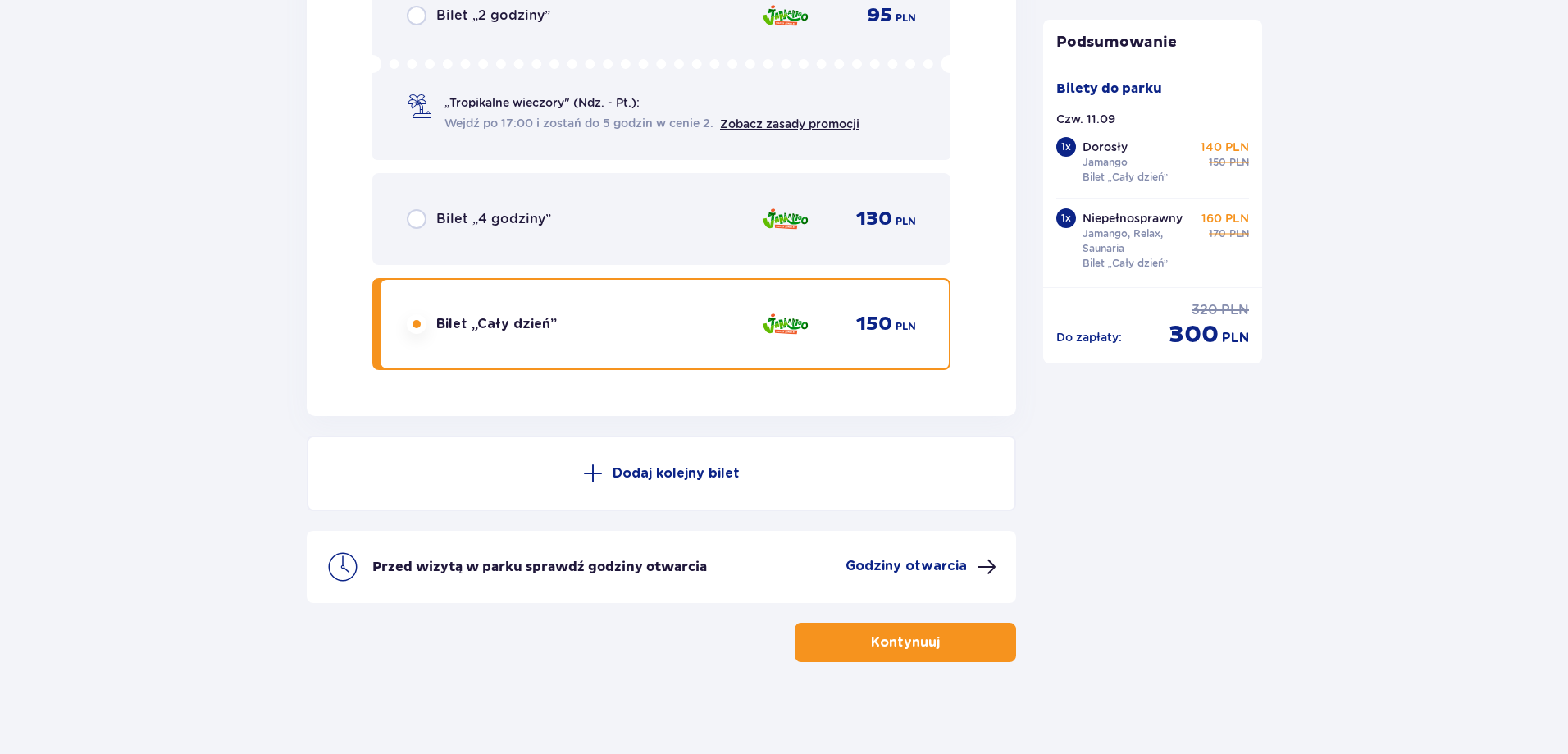
scroll to position [2781, 0]
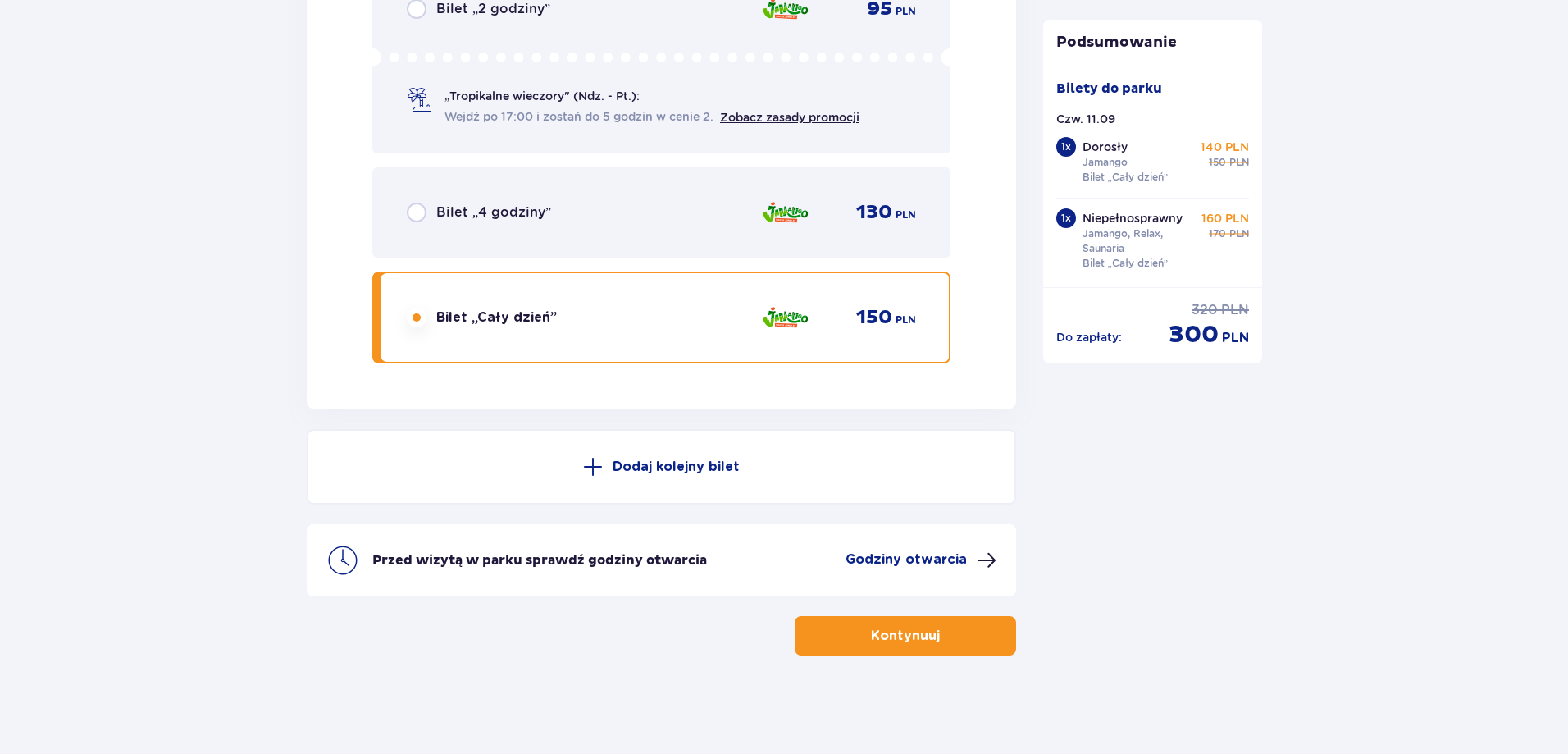
click at [921, 643] on p "Kontynuuj" at bounding box center [905, 636] width 69 height 18
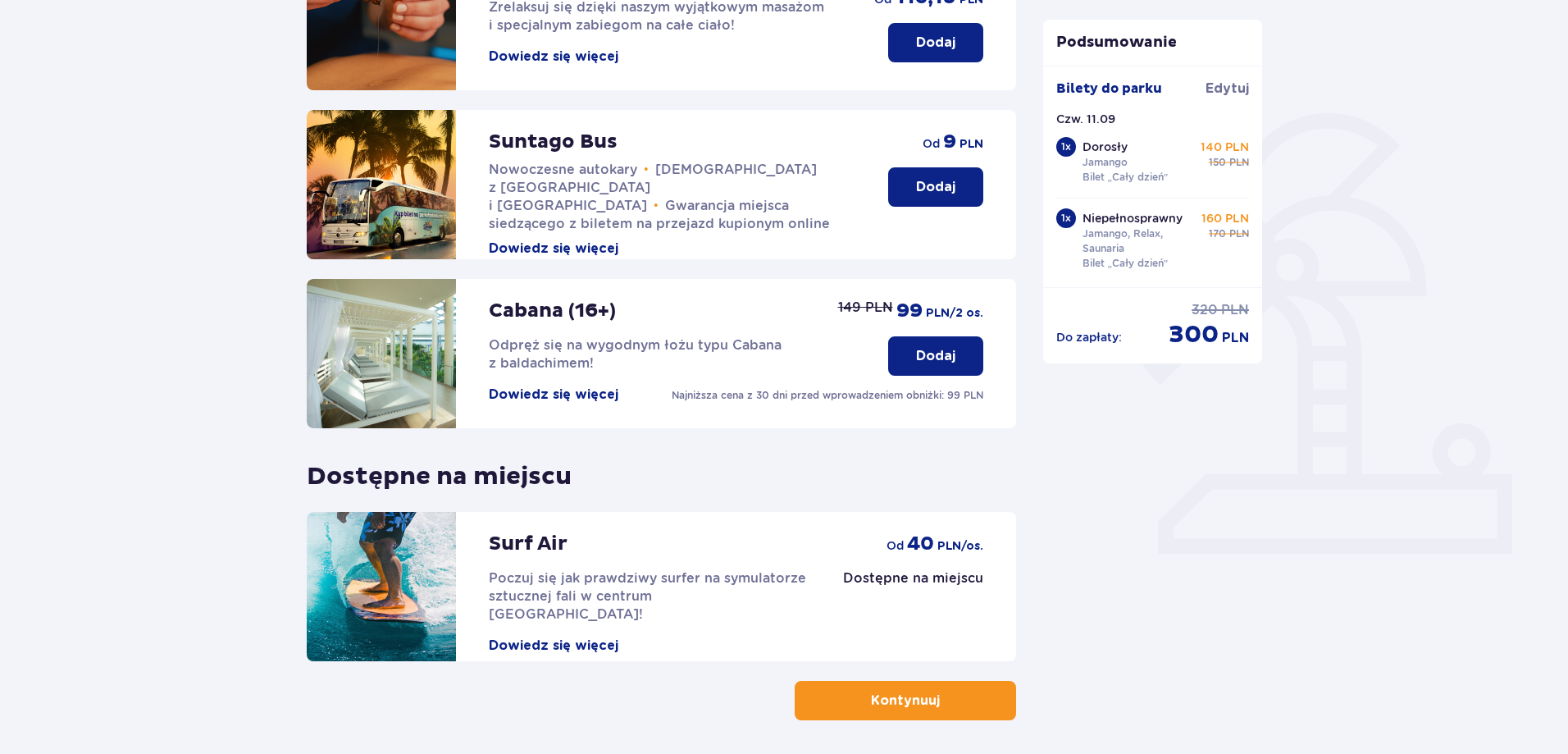
scroll to position [358, 0]
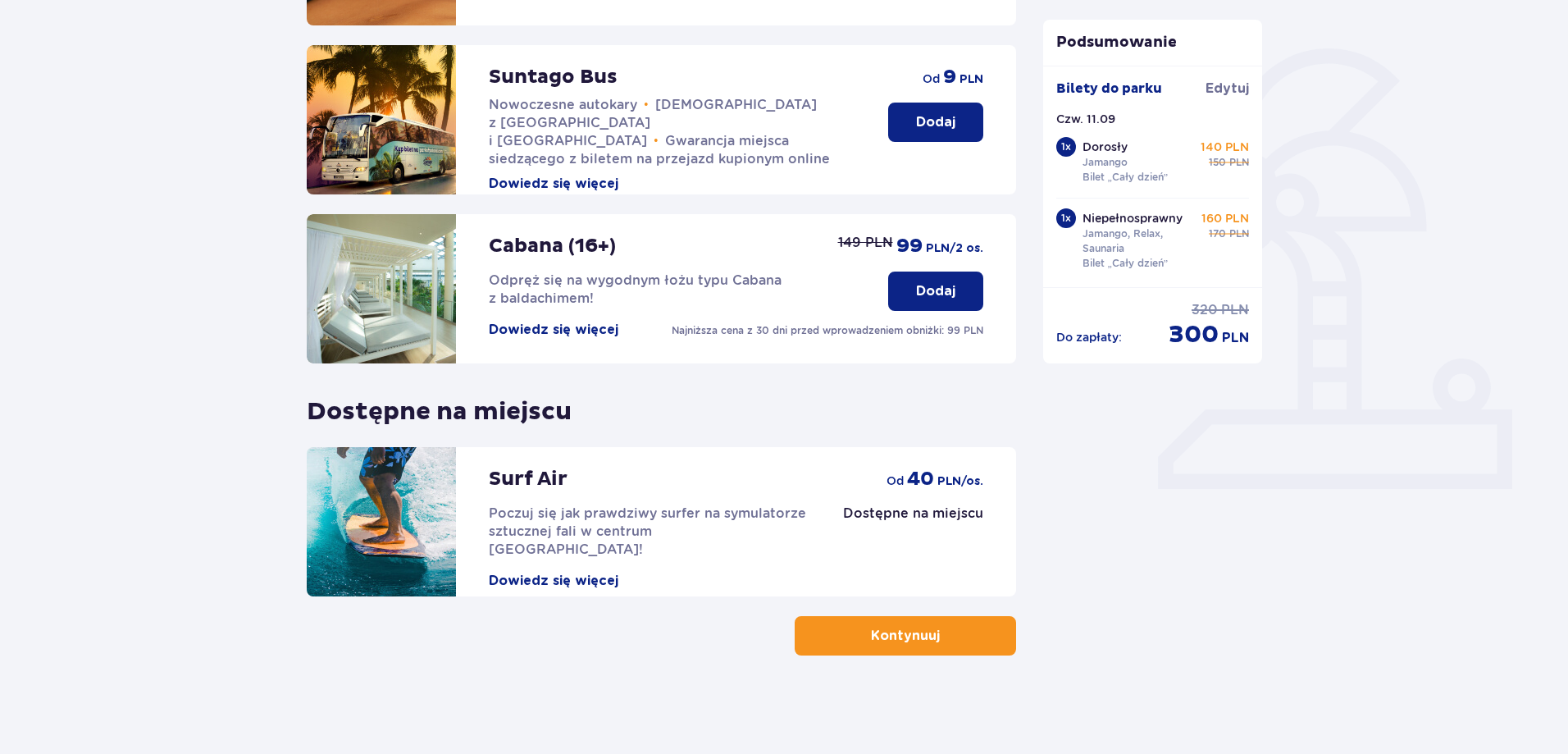
click at [950, 631] on span "button" at bounding box center [943, 636] width 20 height 20
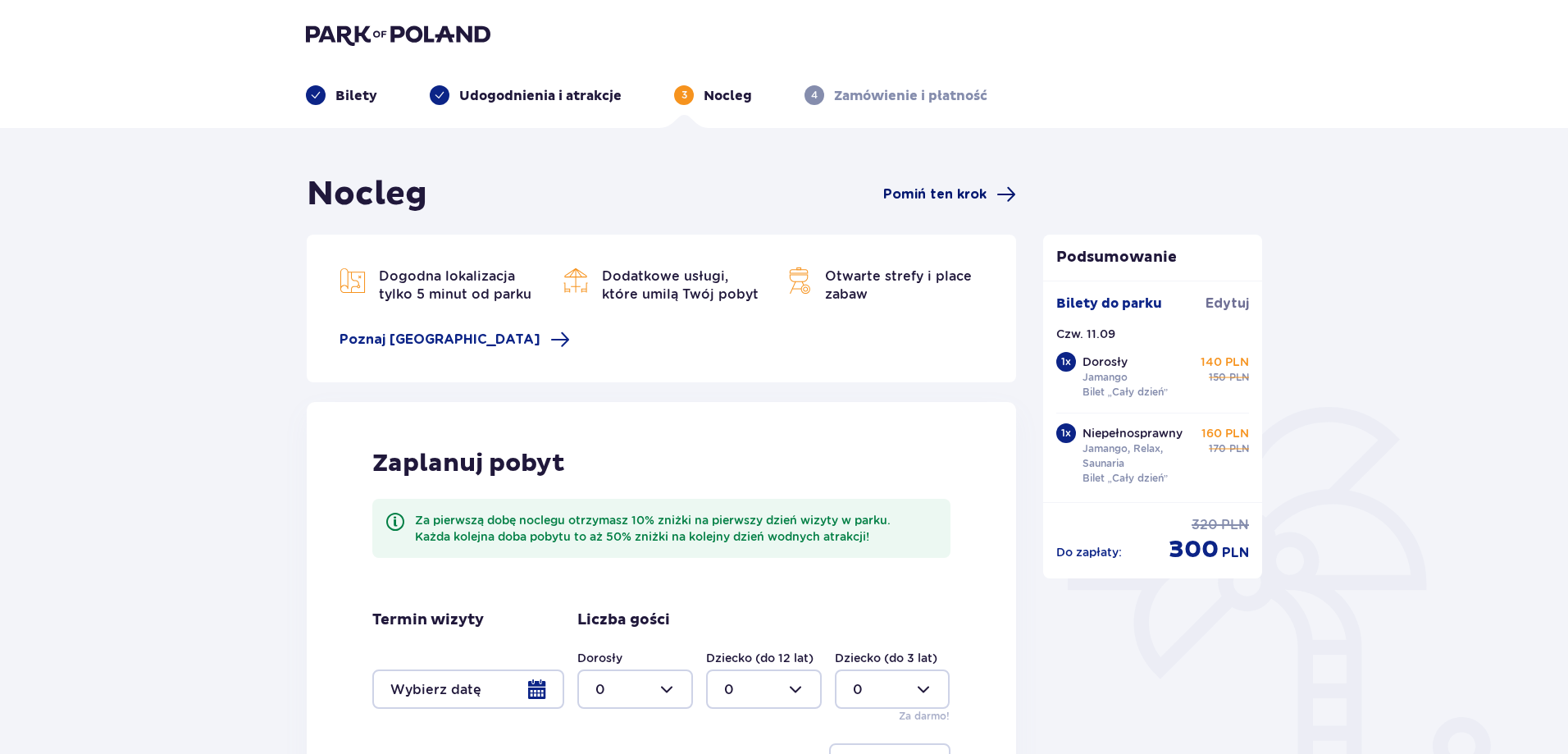
click at [968, 193] on span "Pomiń ten krok" at bounding box center [935, 194] width 103 height 18
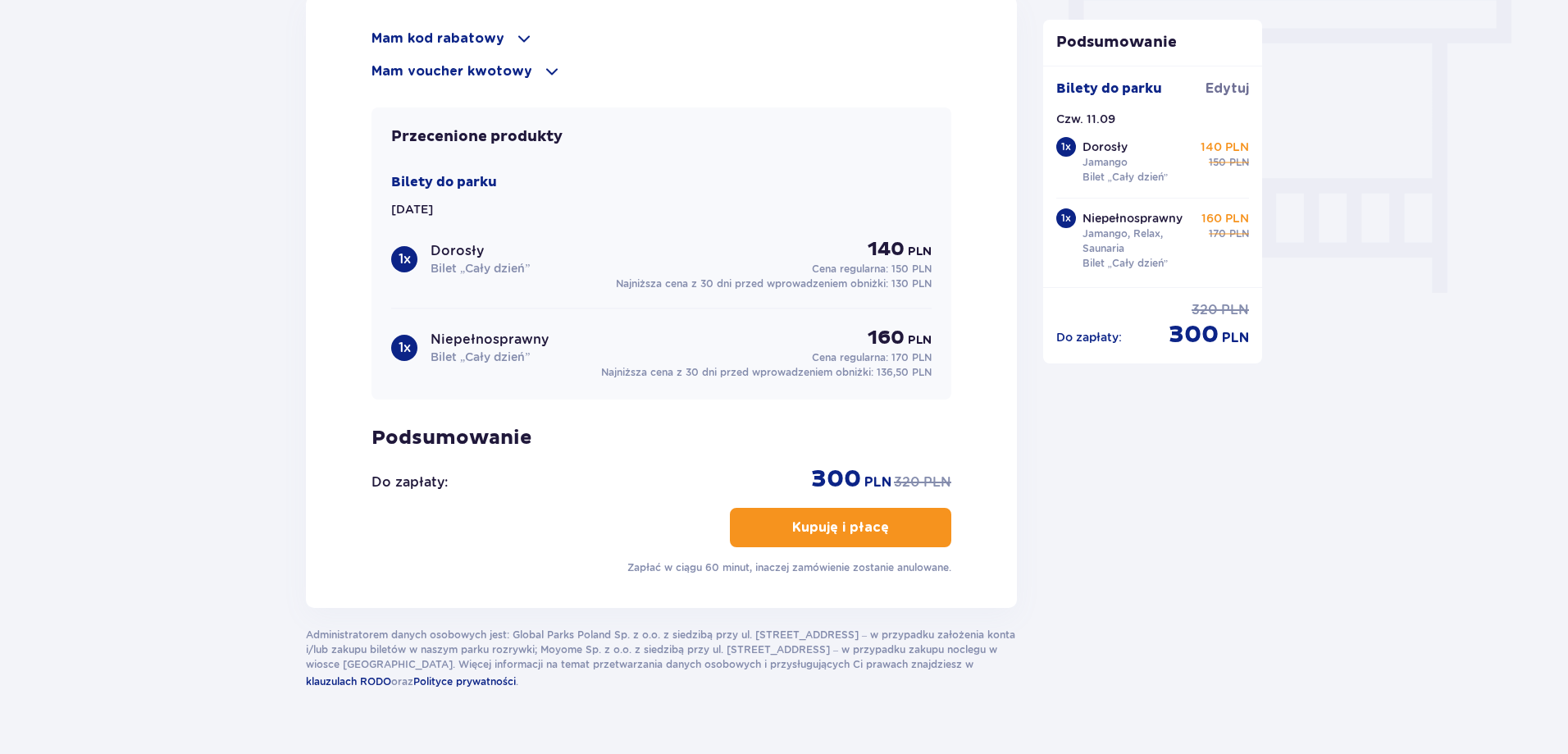
scroll to position [1506, 0]
